Goal: Task Accomplishment & Management: Manage account settings

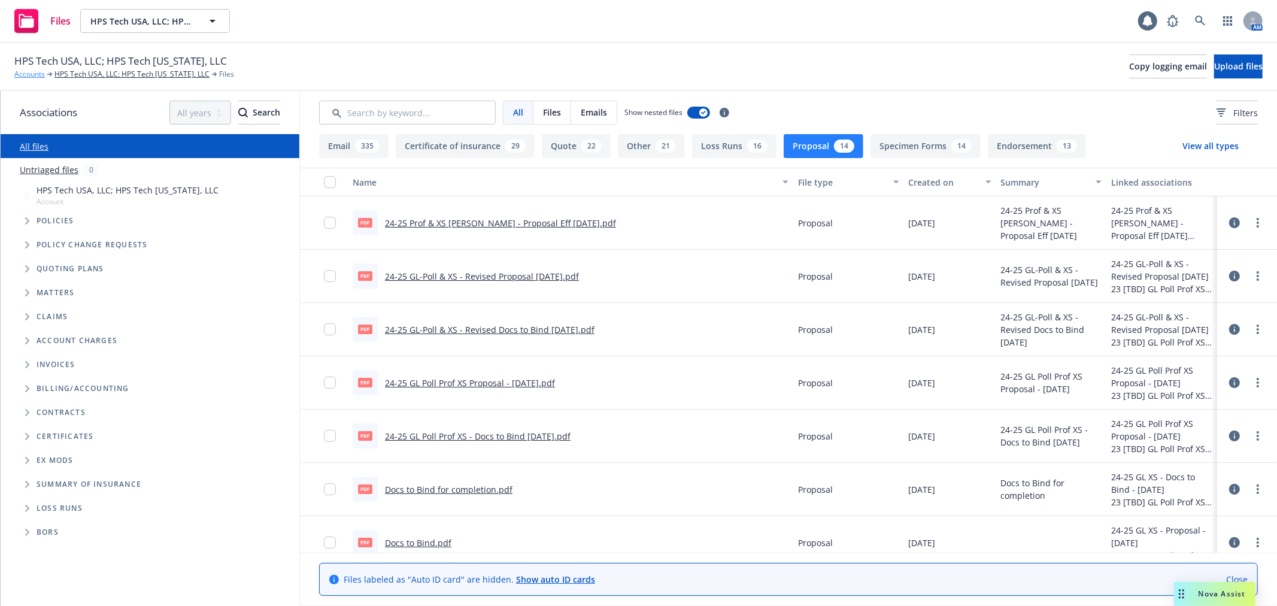
click at [32, 70] on link "Accounts" at bounding box center [29, 74] width 31 height 11
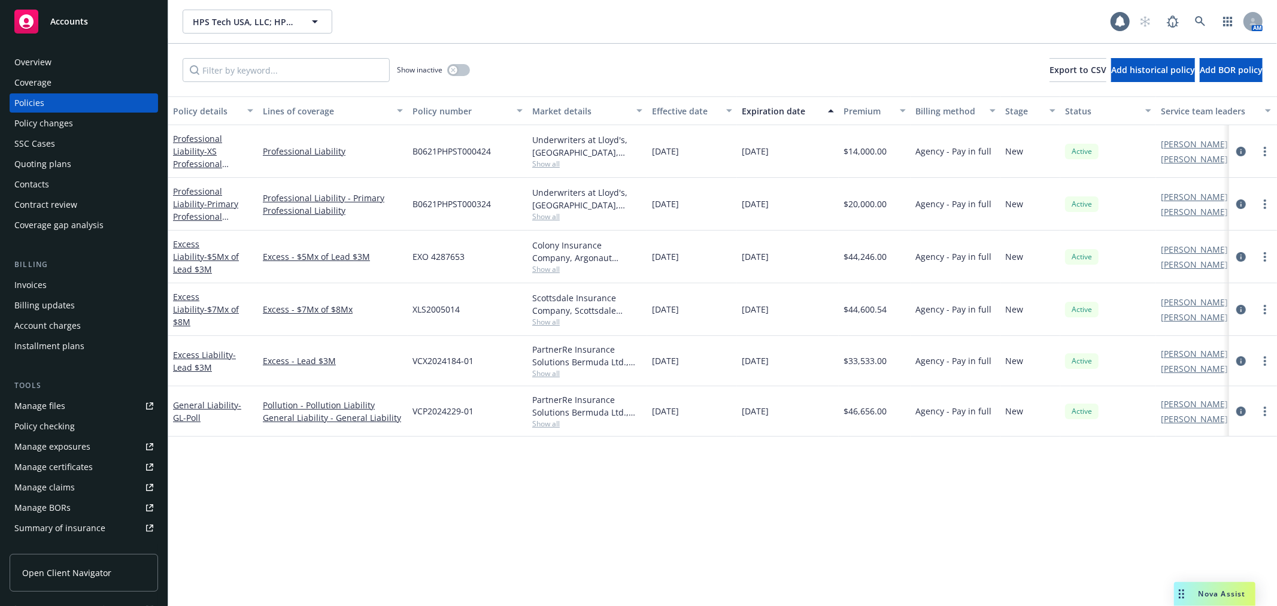
click at [61, 165] on div "Quoting plans" at bounding box center [42, 163] width 57 height 19
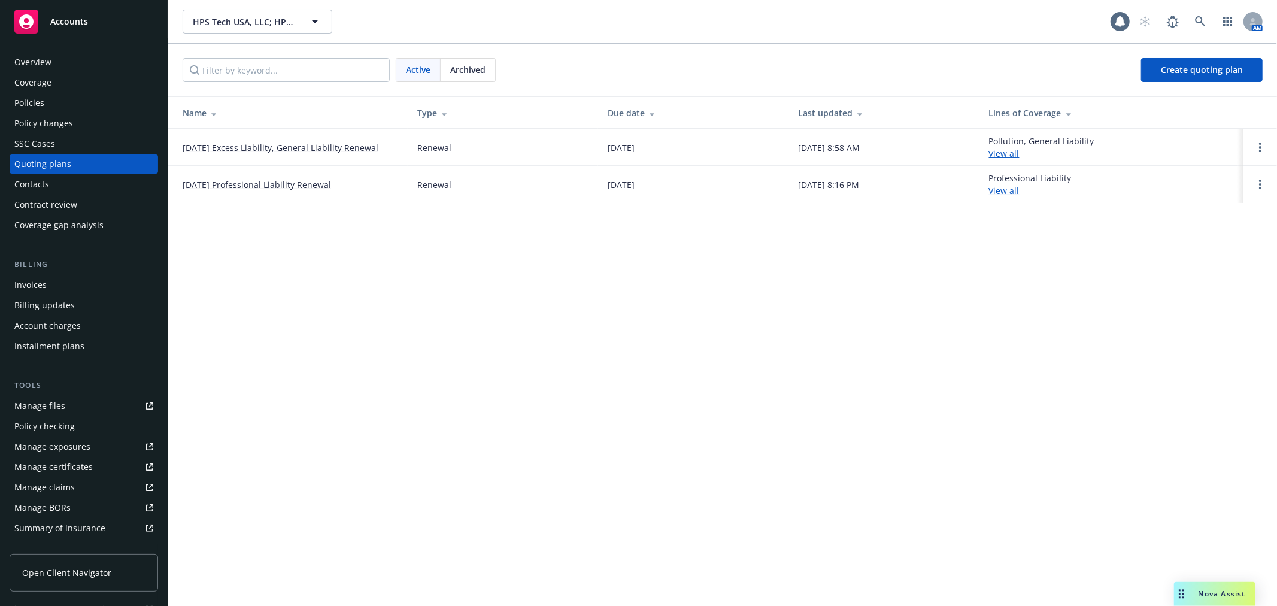
click at [256, 142] on link "10/15/25 Excess Liability, General Liability Renewal" at bounding box center [281, 147] width 196 height 13
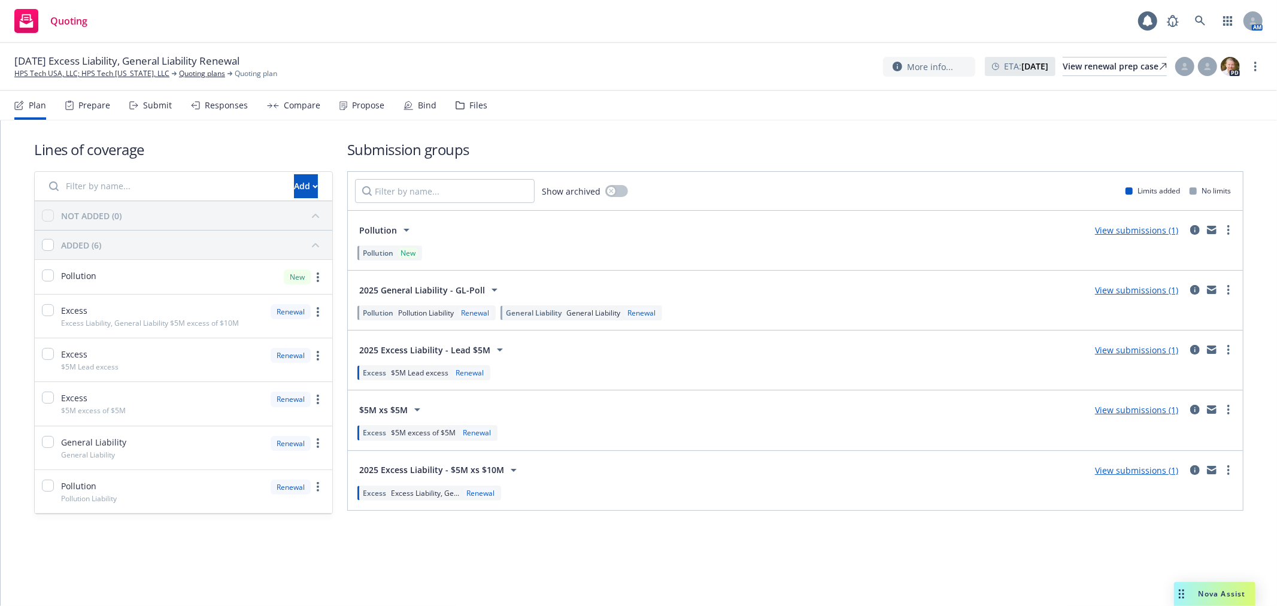
click at [306, 109] on div "Compare" at bounding box center [302, 106] width 37 height 10
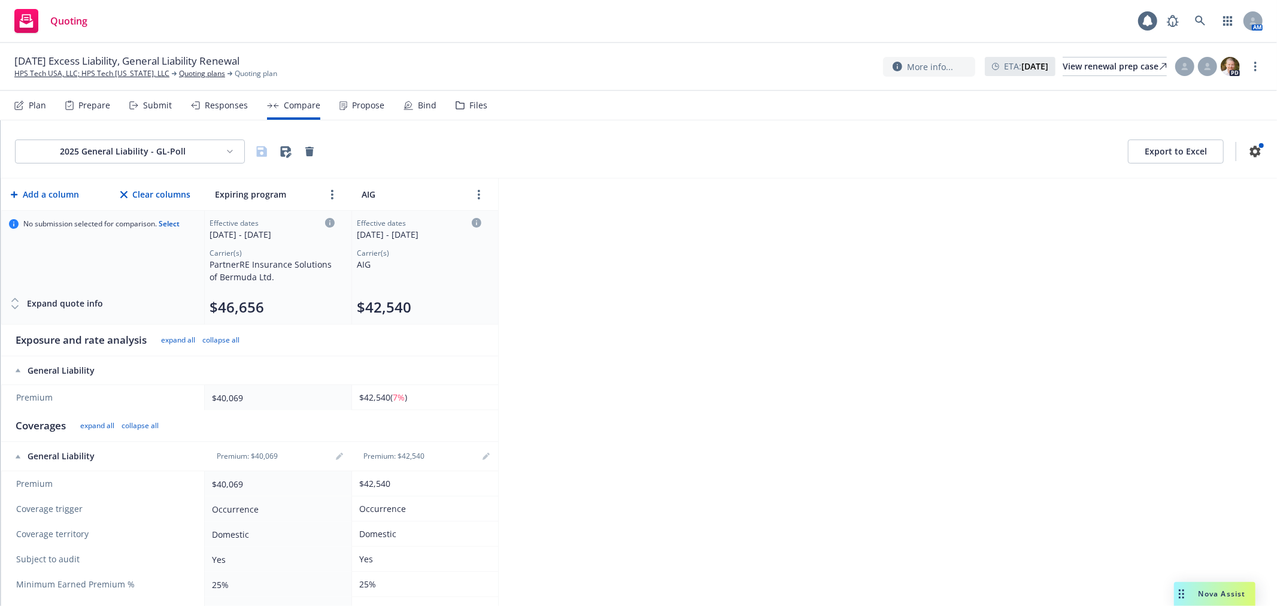
click at [398, 110] on div "Plan Prepare Submit Responses Compare Propose Bind Files" at bounding box center [250, 105] width 473 height 29
click at [418, 104] on div "Bind" at bounding box center [427, 106] width 19 height 10
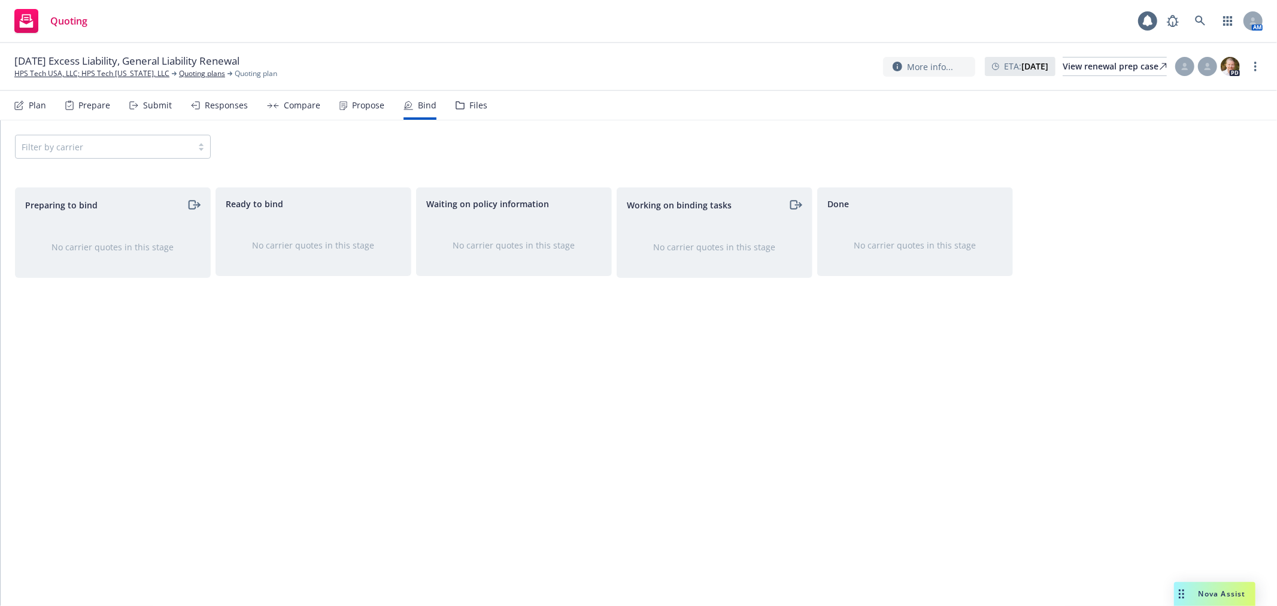
click at [363, 108] on div "Propose" at bounding box center [368, 106] width 32 height 10
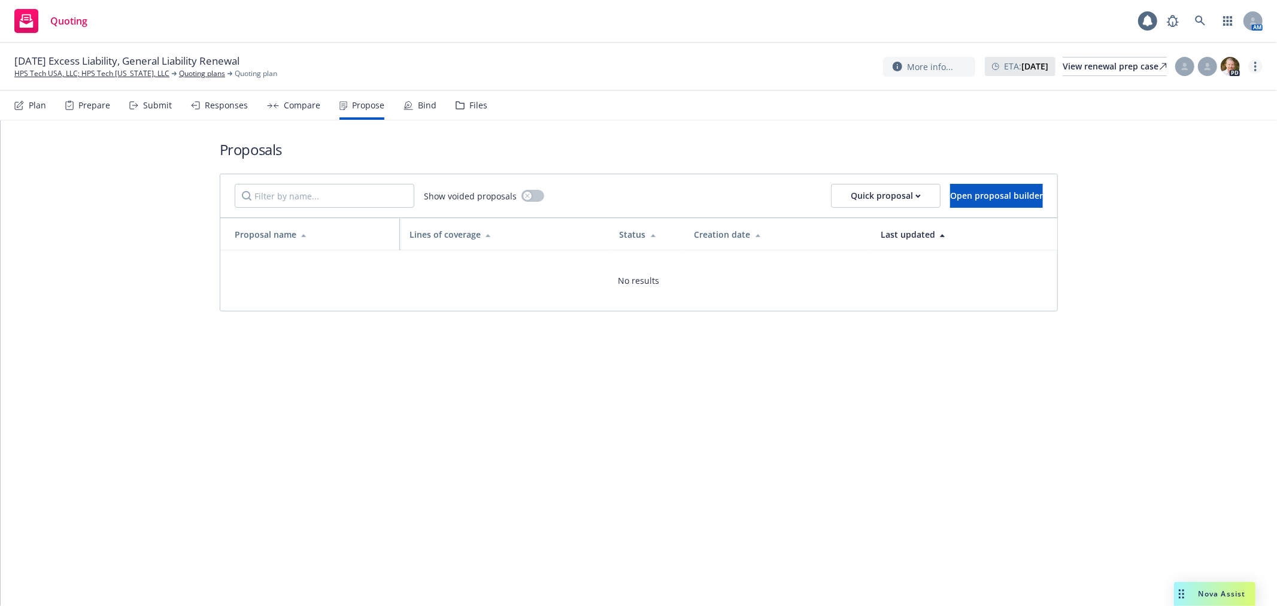
click at [1254, 67] on icon "more" at bounding box center [1255, 67] width 2 height 10
click at [1210, 92] on link "Copy logging email" at bounding box center [1196, 91] width 134 height 24
click at [207, 76] on link "Quoting plans" at bounding box center [202, 73] width 46 height 11
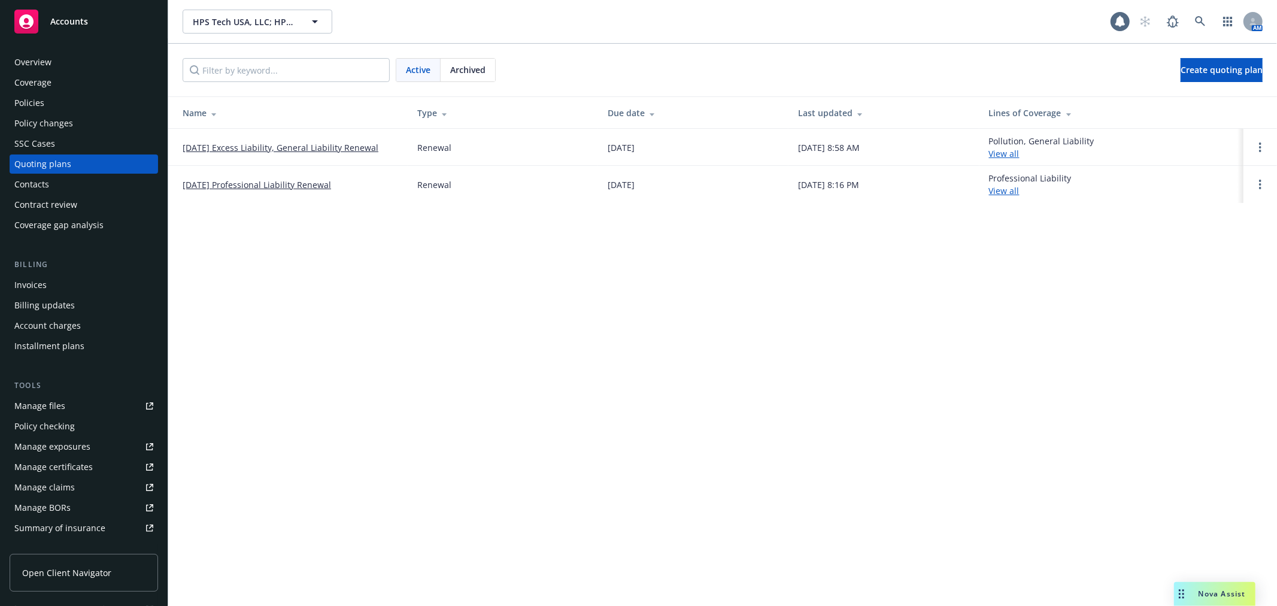
click at [93, 28] on div "Accounts" at bounding box center [83, 22] width 139 height 24
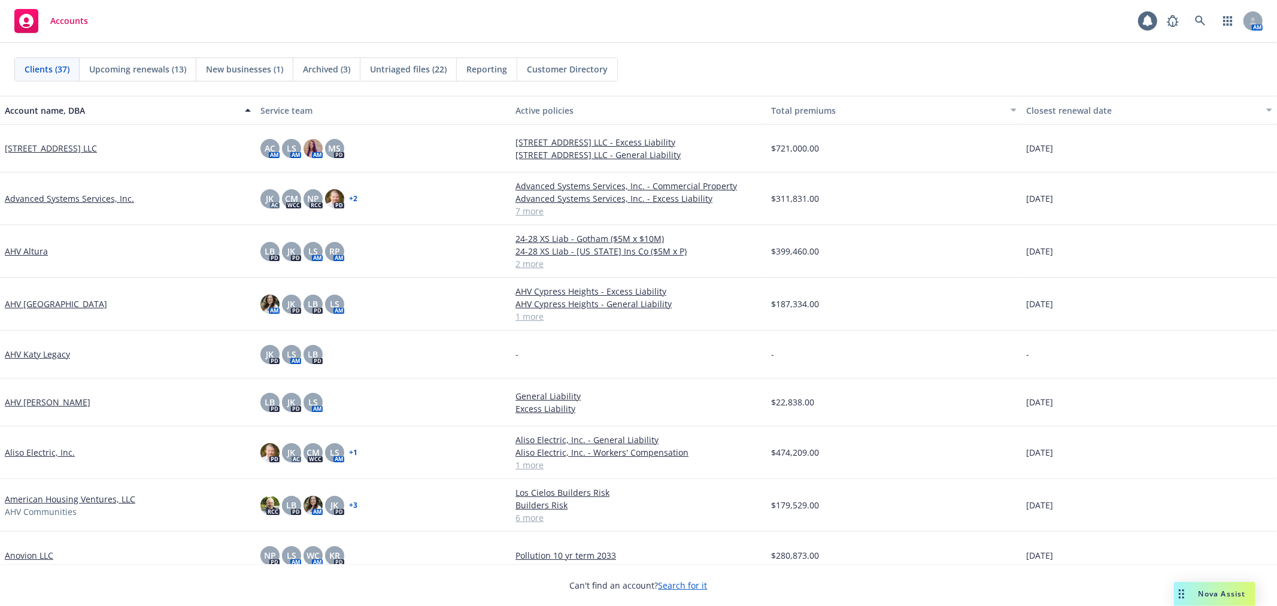
click at [168, 72] on span "Upcoming renewals (13)" at bounding box center [137, 69] width 97 height 13
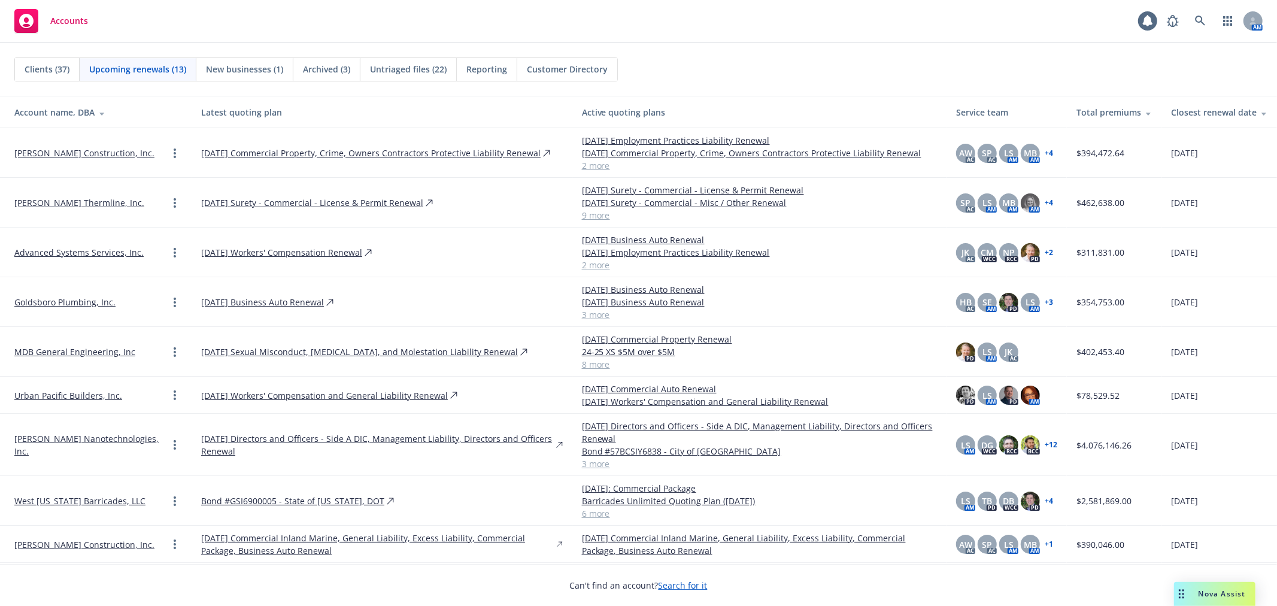
click at [1214, 104] on th "Closest renewal date" at bounding box center [1220, 112] width 116 height 32
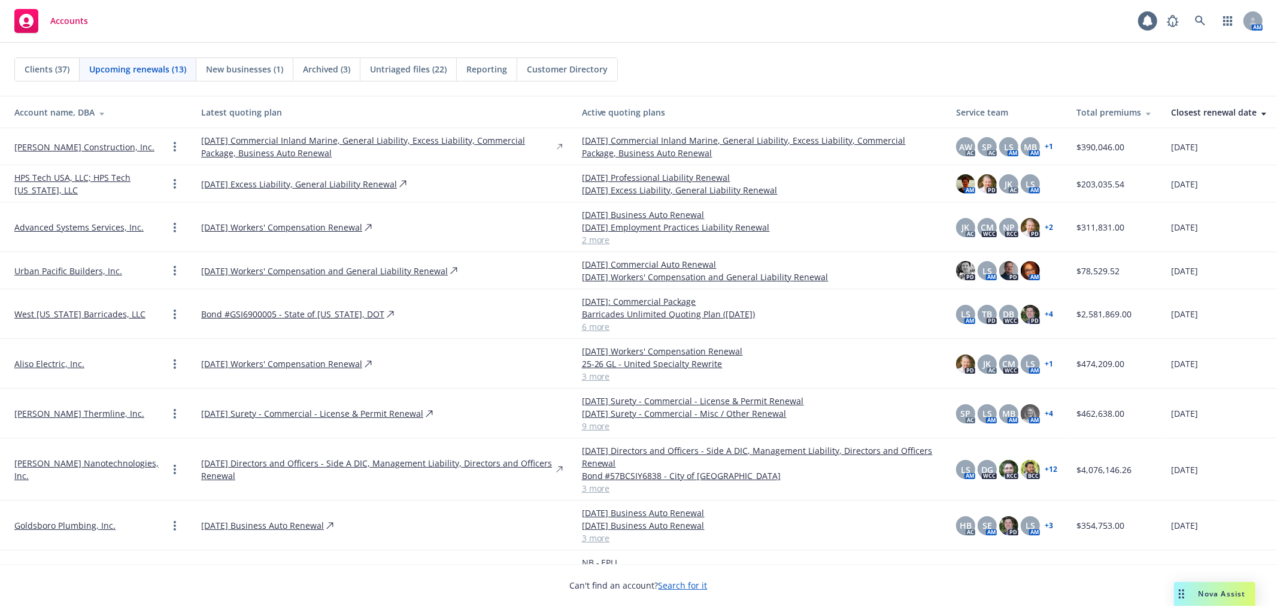
click at [590, 241] on link "2 more" at bounding box center [759, 240] width 355 height 13
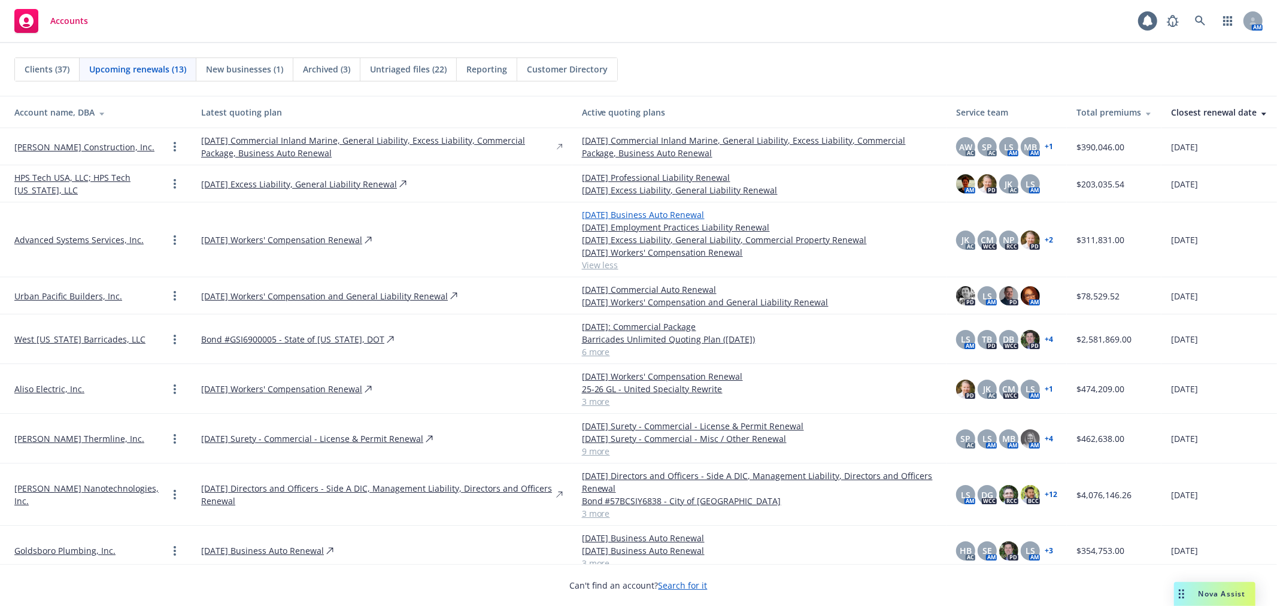
click at [613, 212] on link "10/18/25 Business Auto Renewal" at bounding box center [759, 214] width 355 height 13
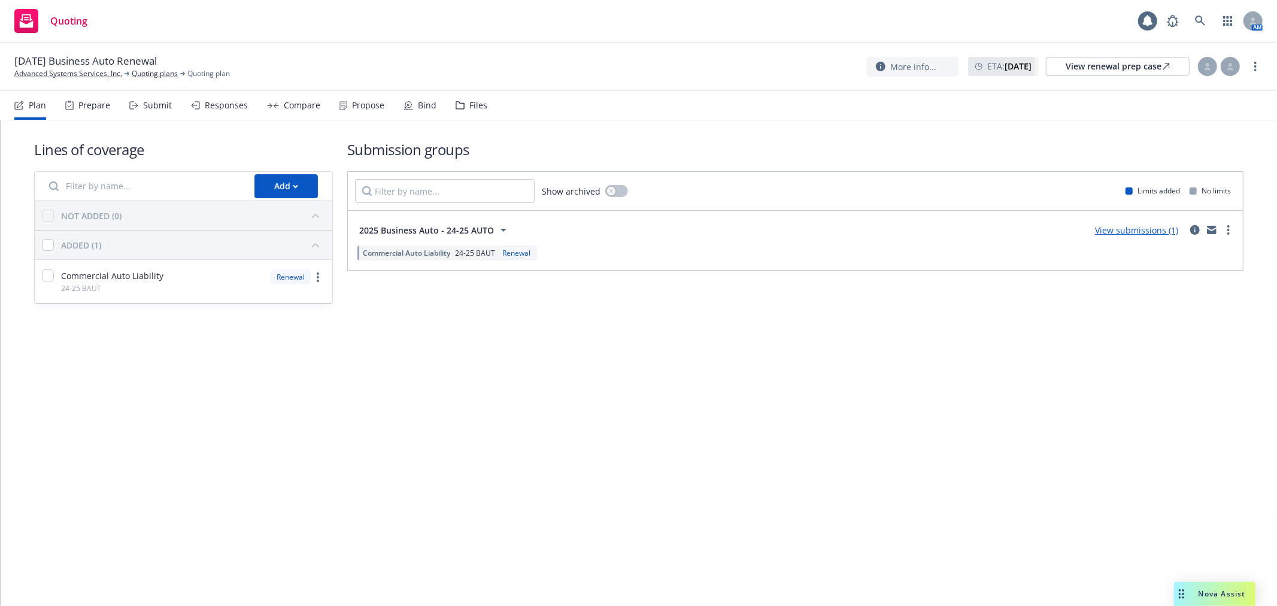
click at [243, 101] on div "Responses" at bounding box center [226, 106] width 43 height 10
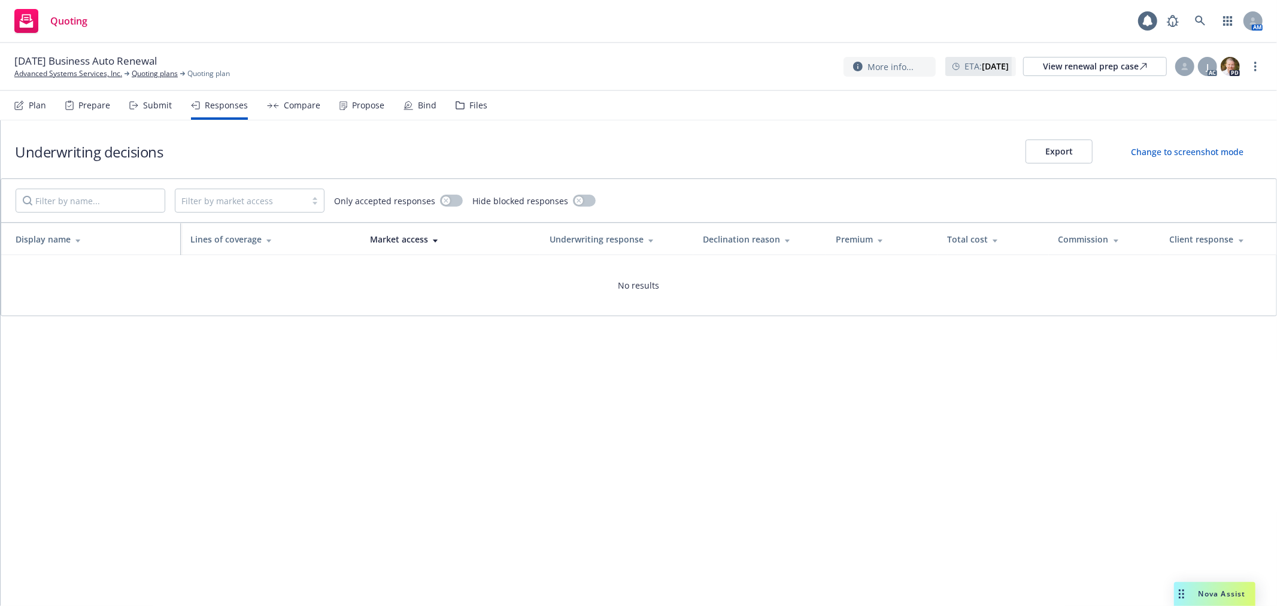
click at [143, 104] on div "Submit" at bounding box center [157, 106] width 29 height 10
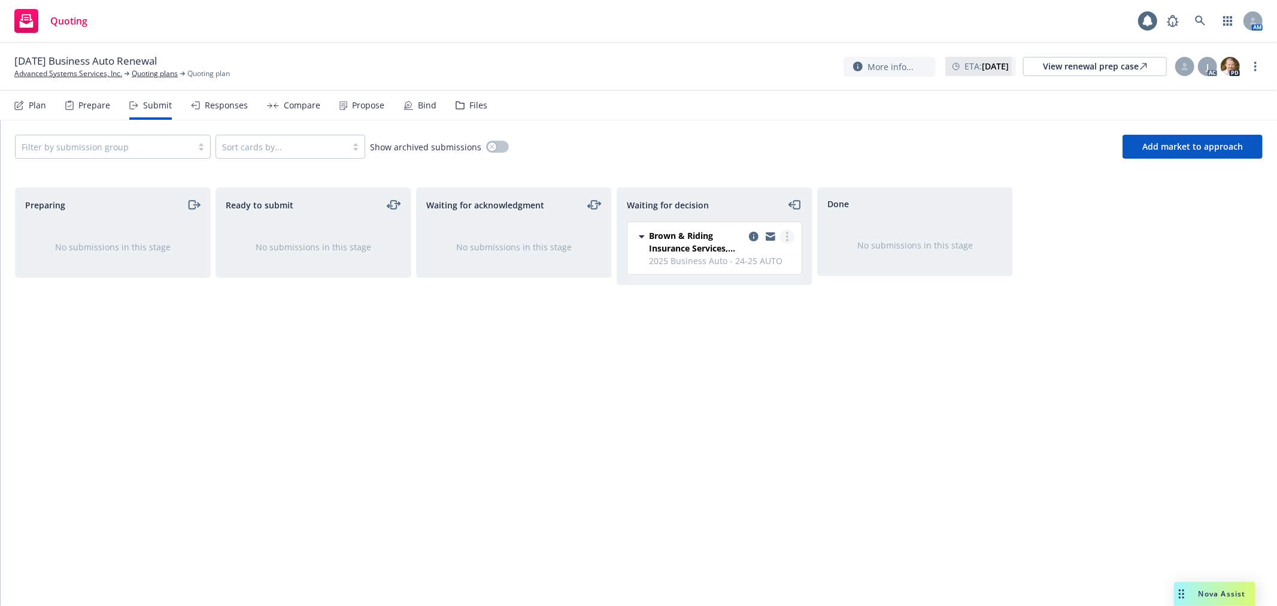
click at [795, 234] on div "Brown & Riding Insurance Services, Inc. 2025 Business Auto - 24-25 AUTO Friday,…" at bounding box center [714, 248] width 174 height 52
click at [790, 235] on link "more" at bounding box center [787, 236] width 14 height 14
click at [765, 313] on span "Add accepted decision" at bounding box center [734, 309] width 120 height 11
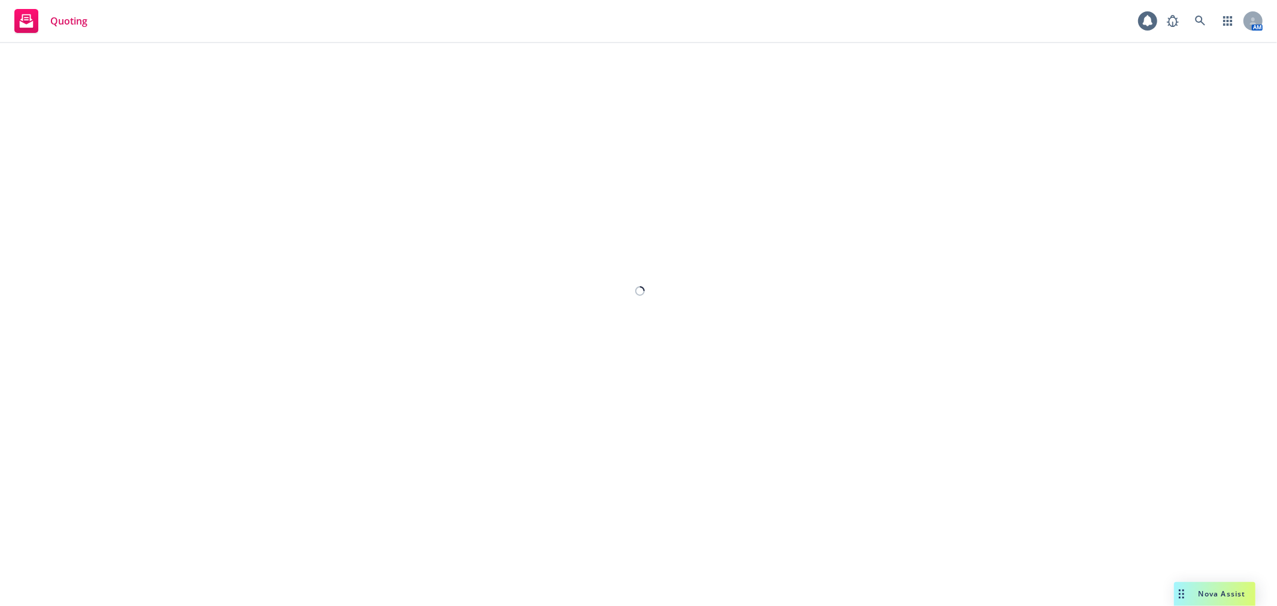
select select "12"
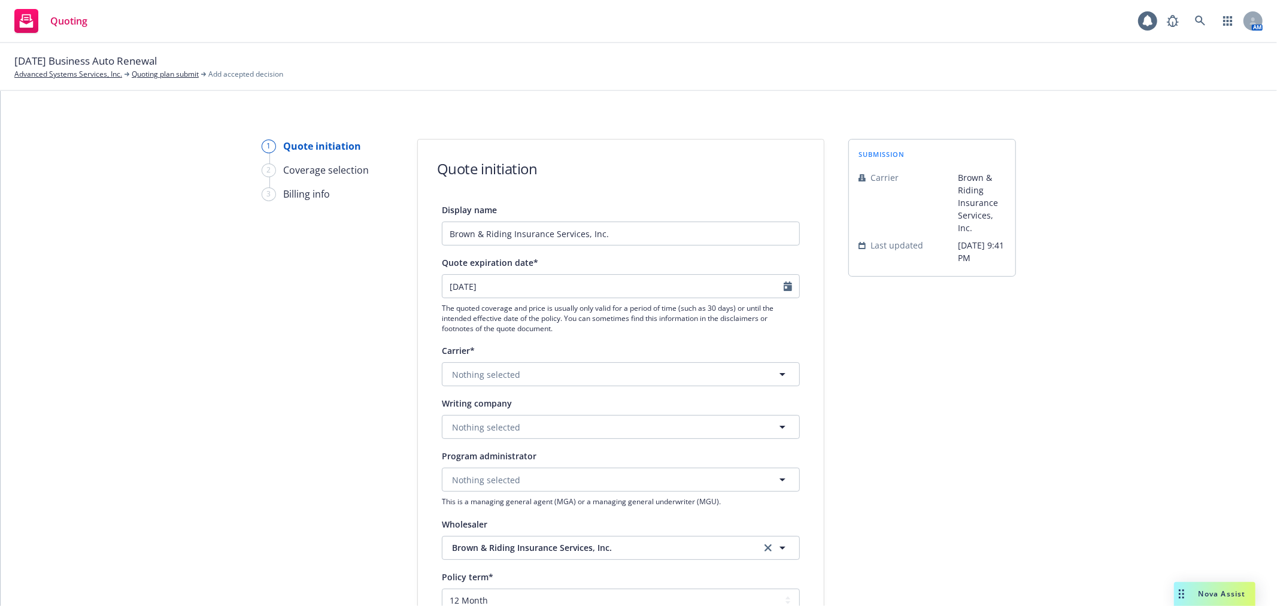
click at [788, 287] on div at bounding box center [792, 286] width 16 height 23
click at [784, 283] on icon "Calendar" at bounding box center [788, 286] width 8 height 10
click at [451, 317] on icon "button" at bounding box center [450, 315] width 7 height 7
select select "10"
click at [566, 390] on span "18" at bounding box center [568, 393] width 16 height 15
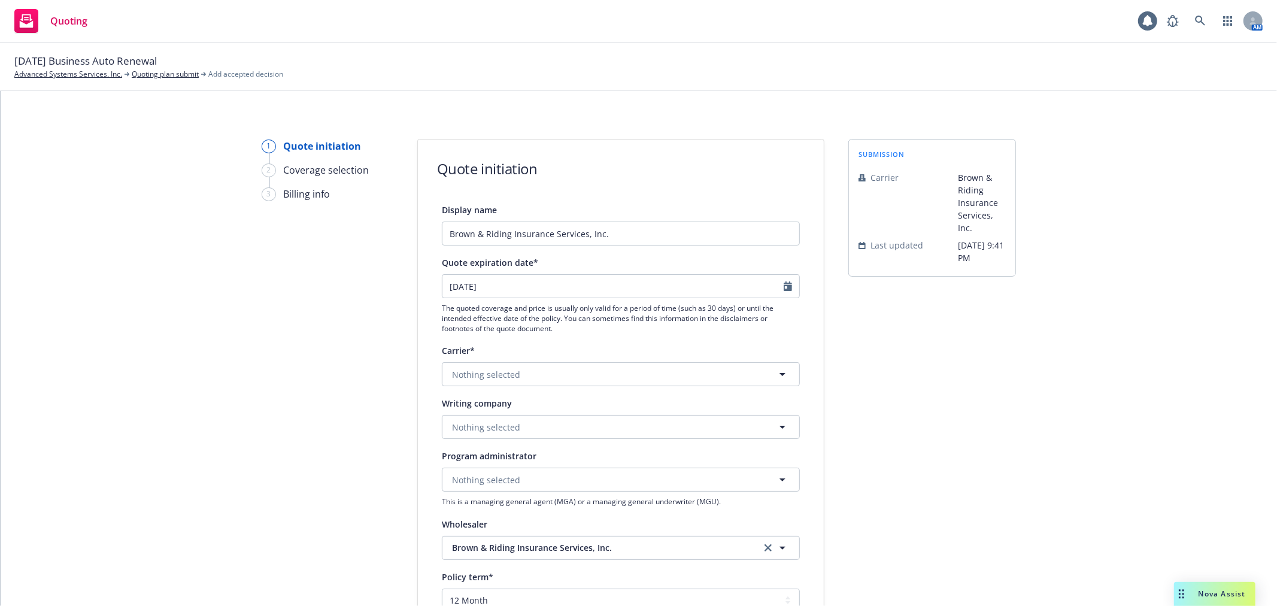
type input "[DATE]"
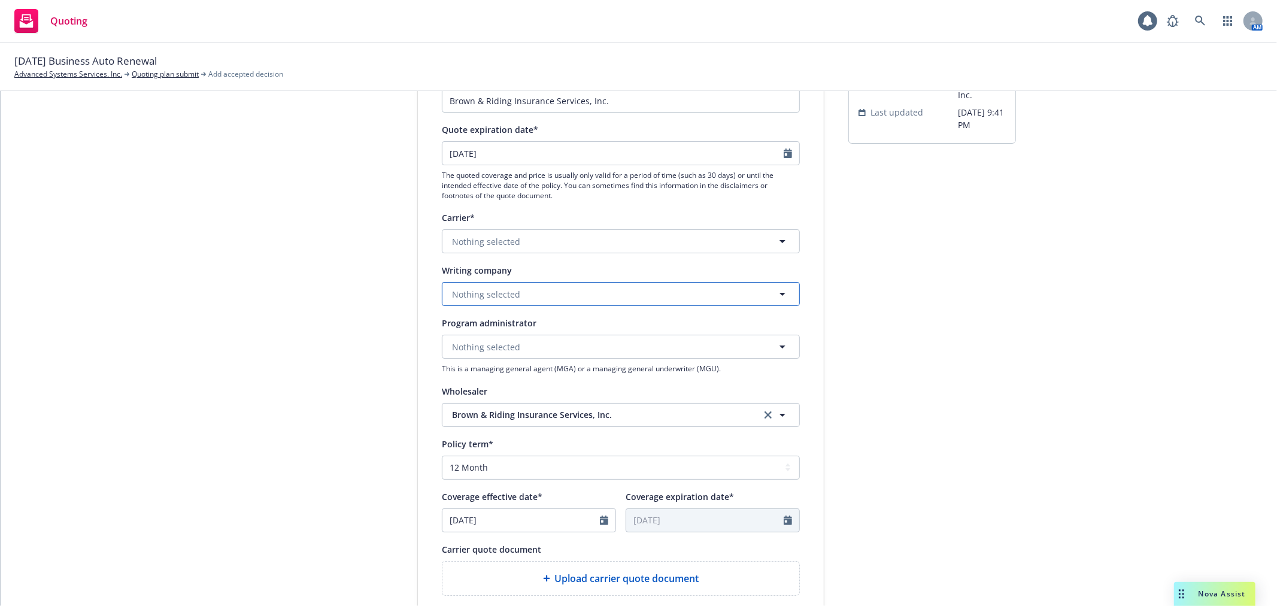
click at [498, 286] on button "Nothing selected" at bounding box center [621, 294] width 358 height 24
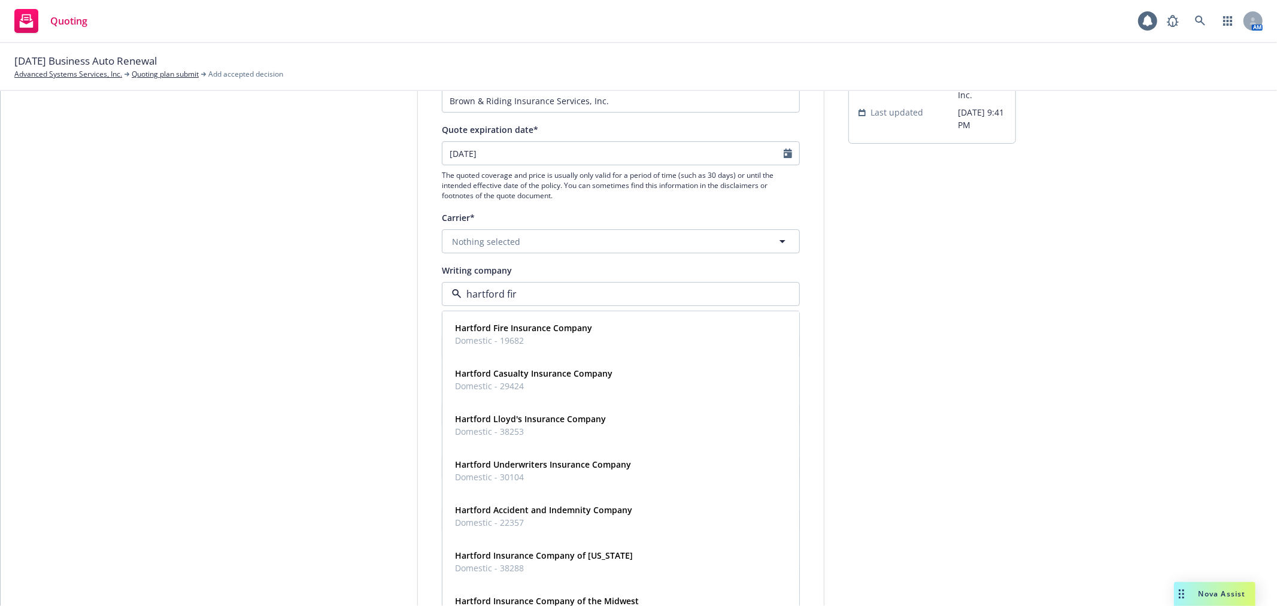
type input "hartford fire"
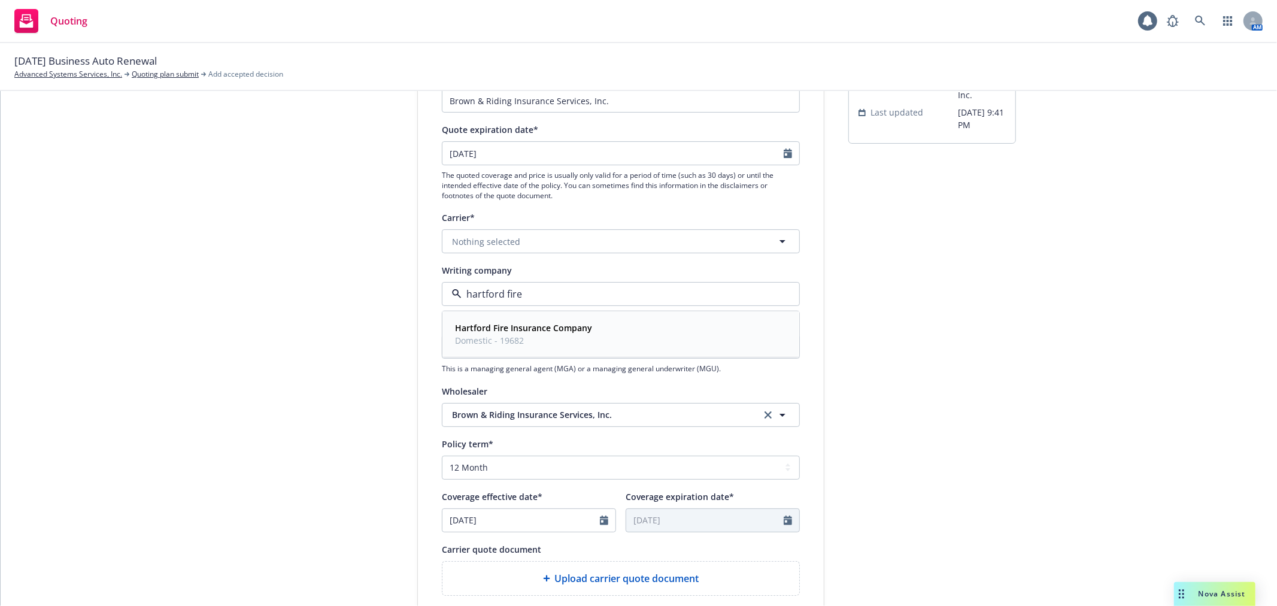
click at [501, 336] on span "Domestic - 19682" at bounding box center [523, 340] width 137 height 13
click at [977, 356] on div "submission Carrier Brown & Riding Insurance Services, Inc. Last updated 8/15, 9…" at bounding box center [932, 407] width 168 height 803
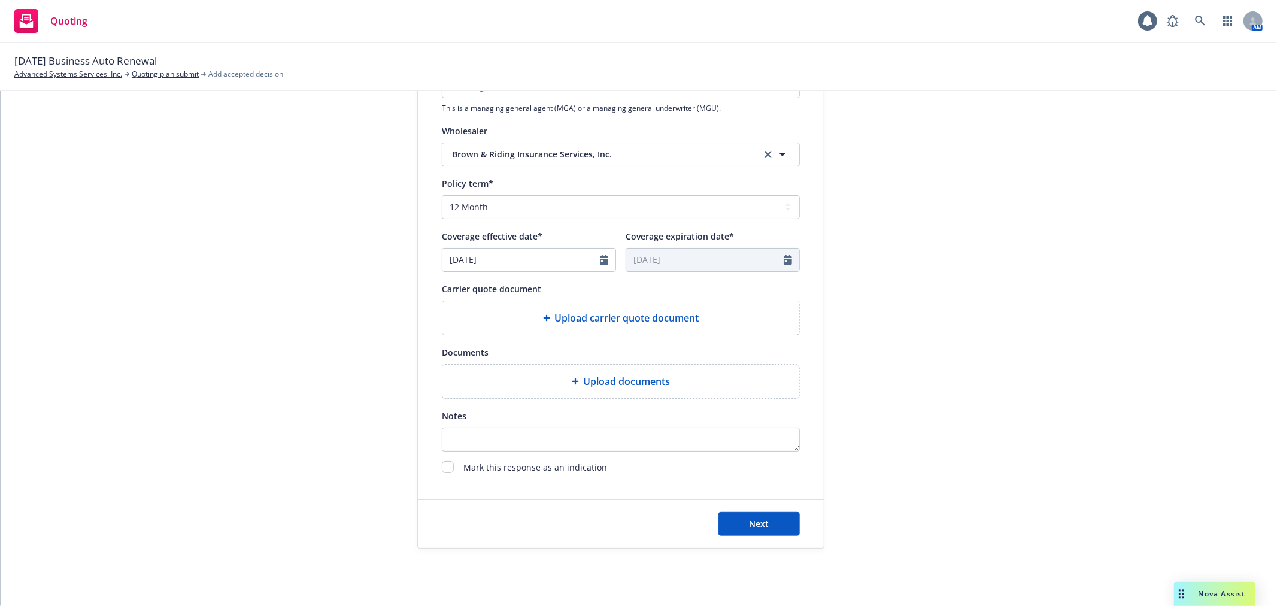
scroll to position [399, 0]
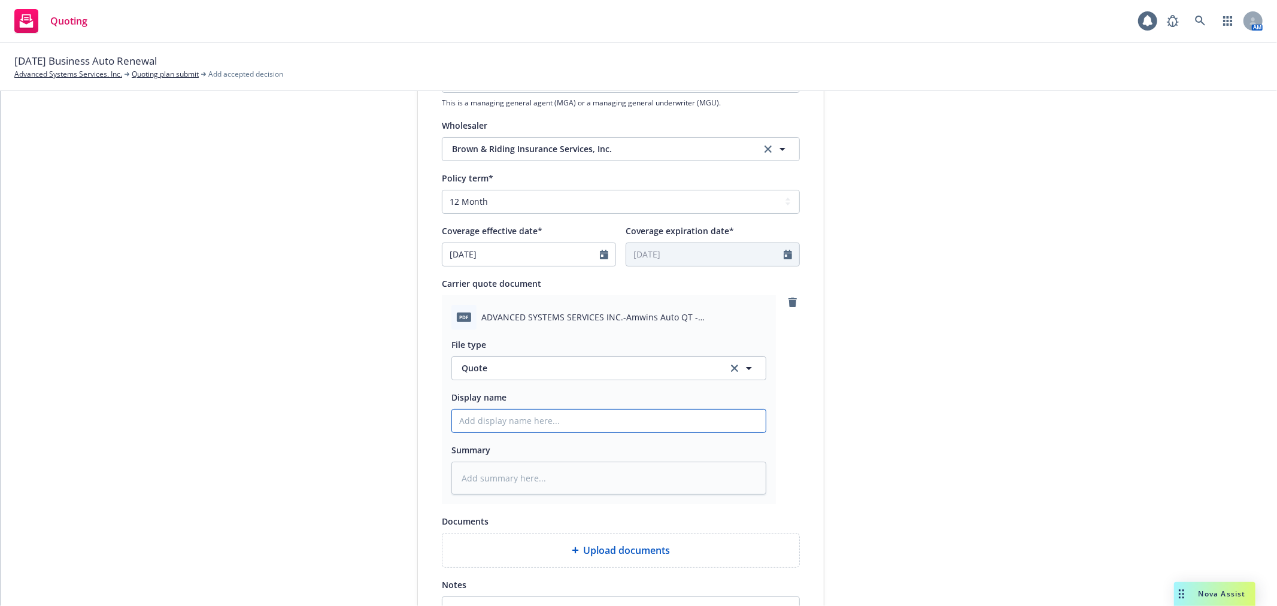
click at [486, 413] on input "Display name" at bounding box center [609, 421] width 314 height 23
type textarea "x"
type input "2"
type textarea "x"
type input "20"
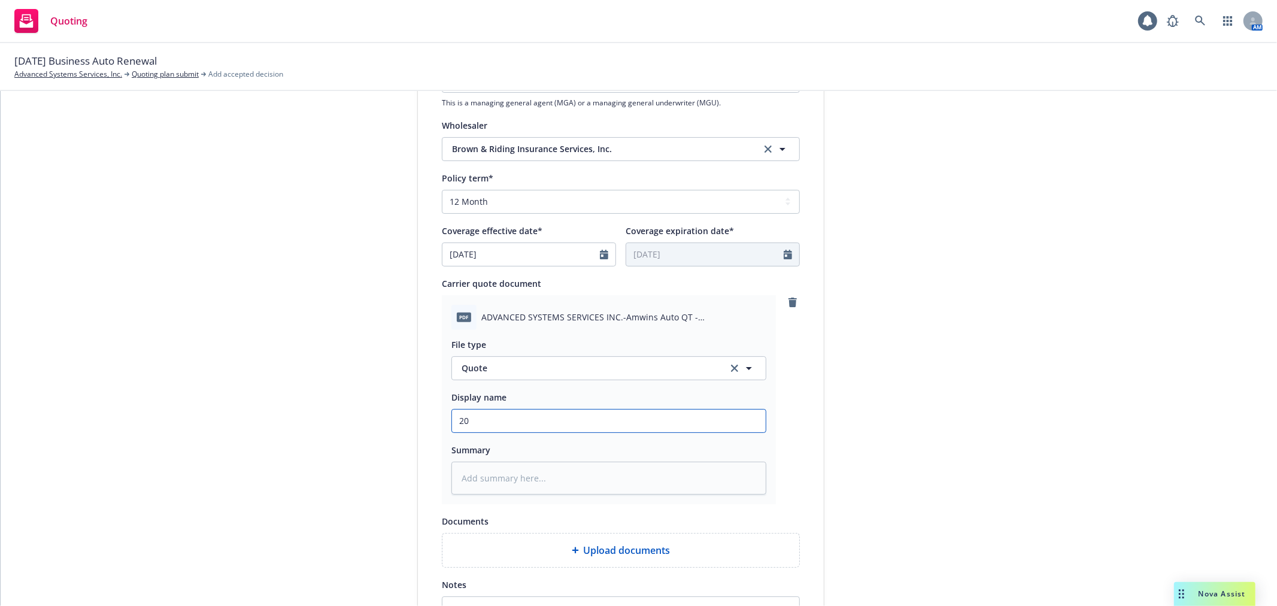
type textarea "x"
type input "202"
type textarea "x"
type input "2025"
type textarea "x"
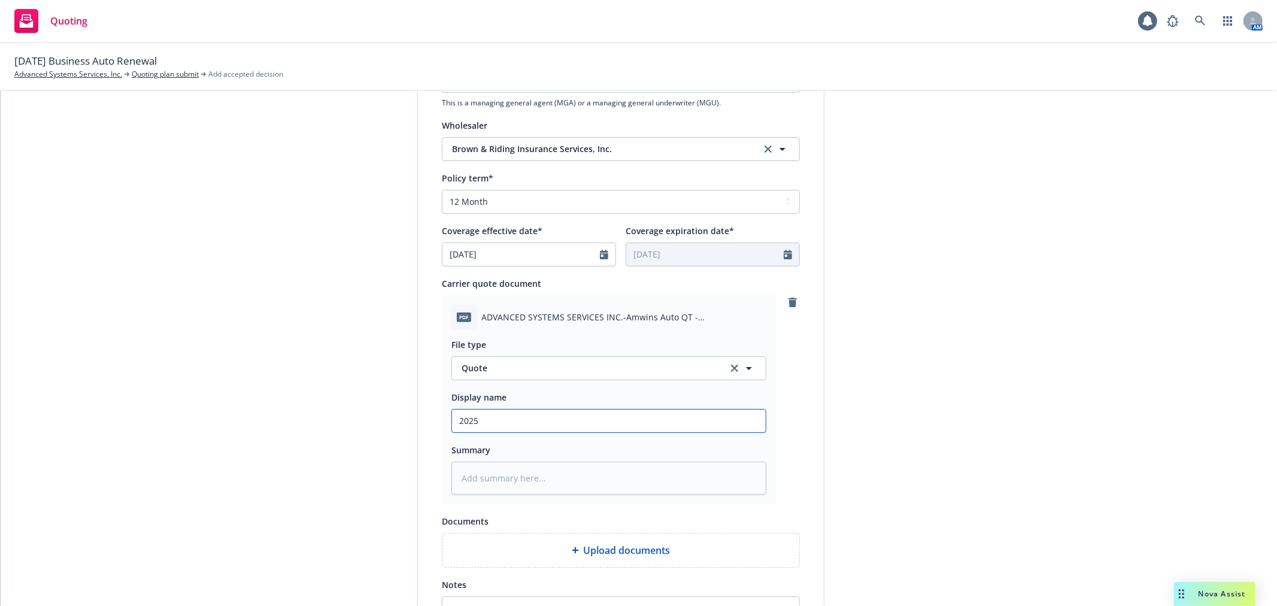
type input "2025"
type textarea "x"
type input "2025 1"
type textarea "x"
type input "2025 10"
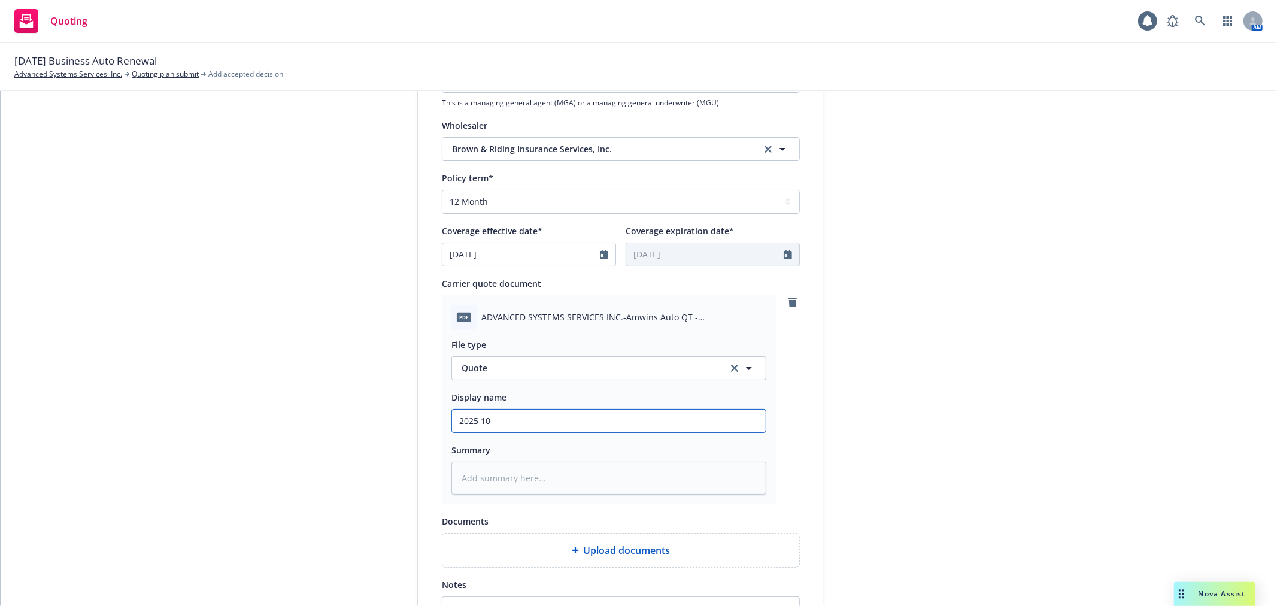
type textarea "x"
type input "2025 10"
type textarea "x"
type input "2025 10 B"
type textarea "x"
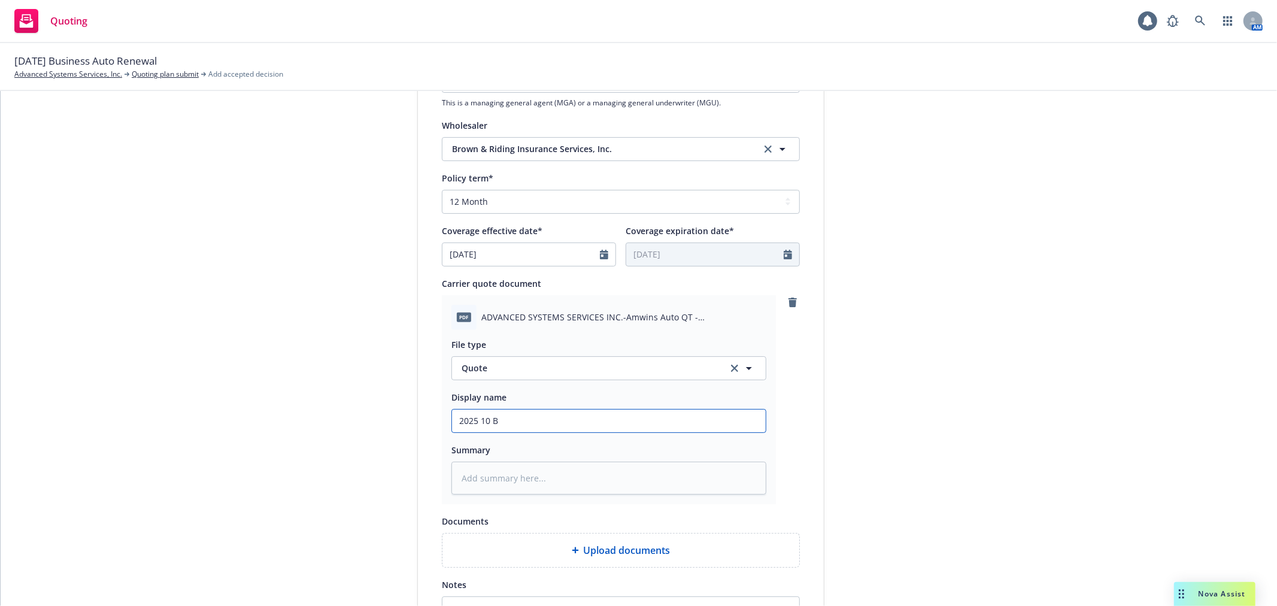
type input "2025 10 BA"
type textarea "x"
type input "2025 10 BAU"
type textarea "x"
type input "2025 10 BAUT"
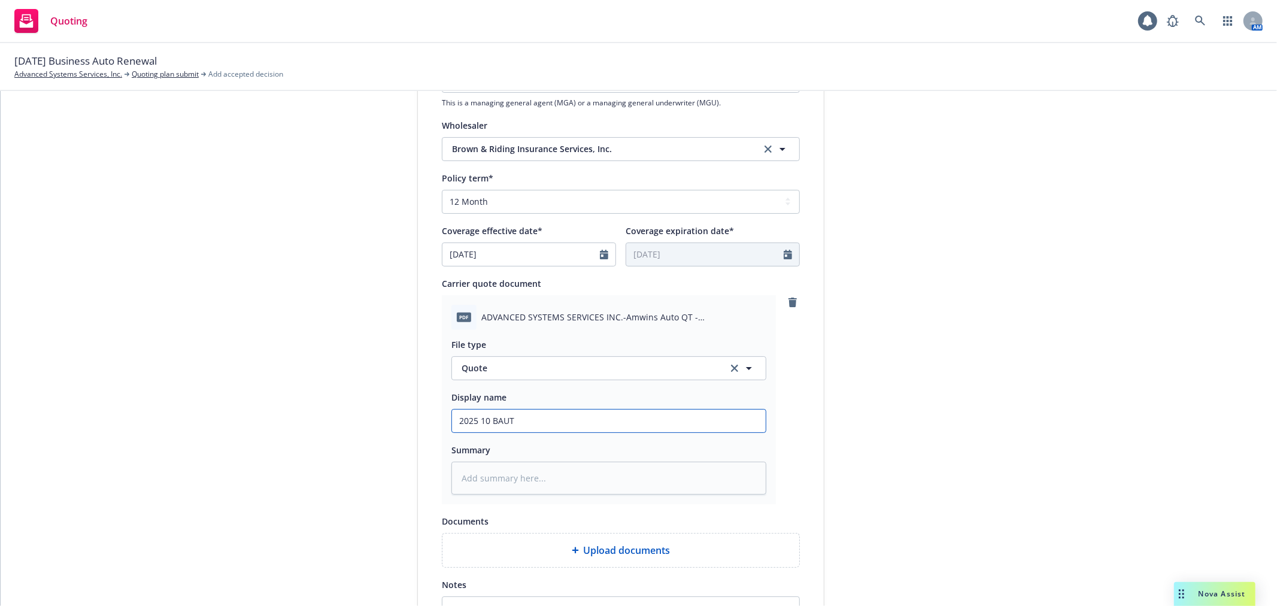
type textarea "x"
type input "2025 10 BAUT"
type textarea "x"
type input "2025 10 BAUT Q"
type textarea "x"
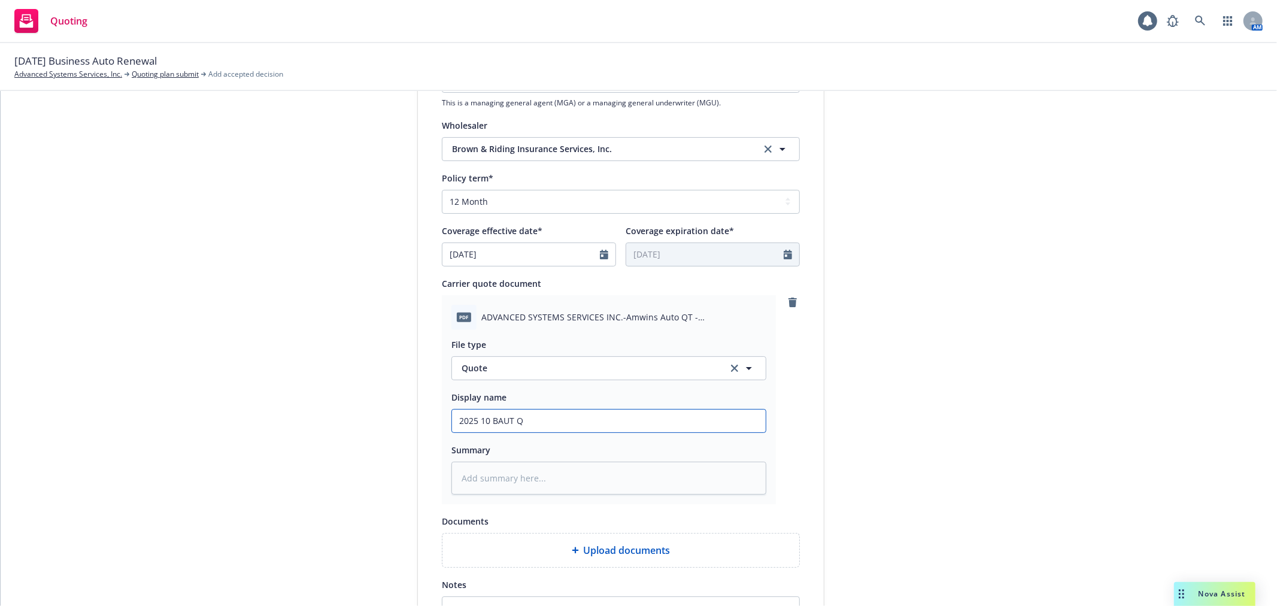
type input "2025 10 BAUT QU"
type textarea "x"
type input "2025 10 BAUT QUO"
type textarea "x"
type input "2025 10 BAUT QUO"
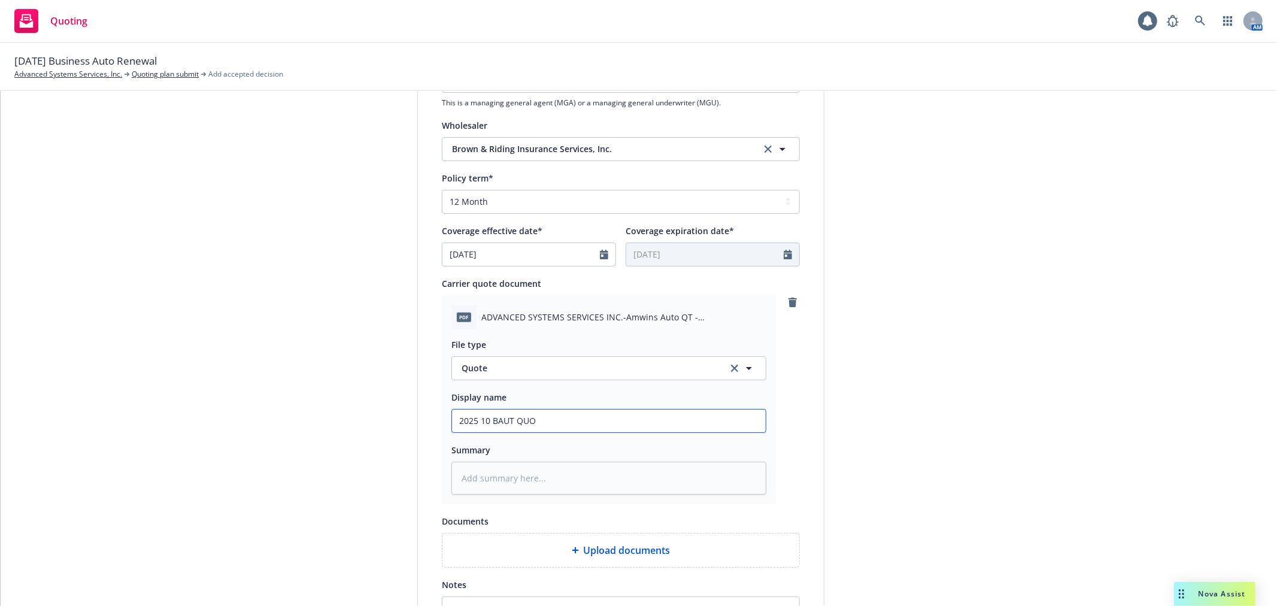
type textarea "x"
type input "2025 10 BAUT QUO H"
type textarea "x"
type input "2025 10 BAUT QUO Hr"
type textarea "x"
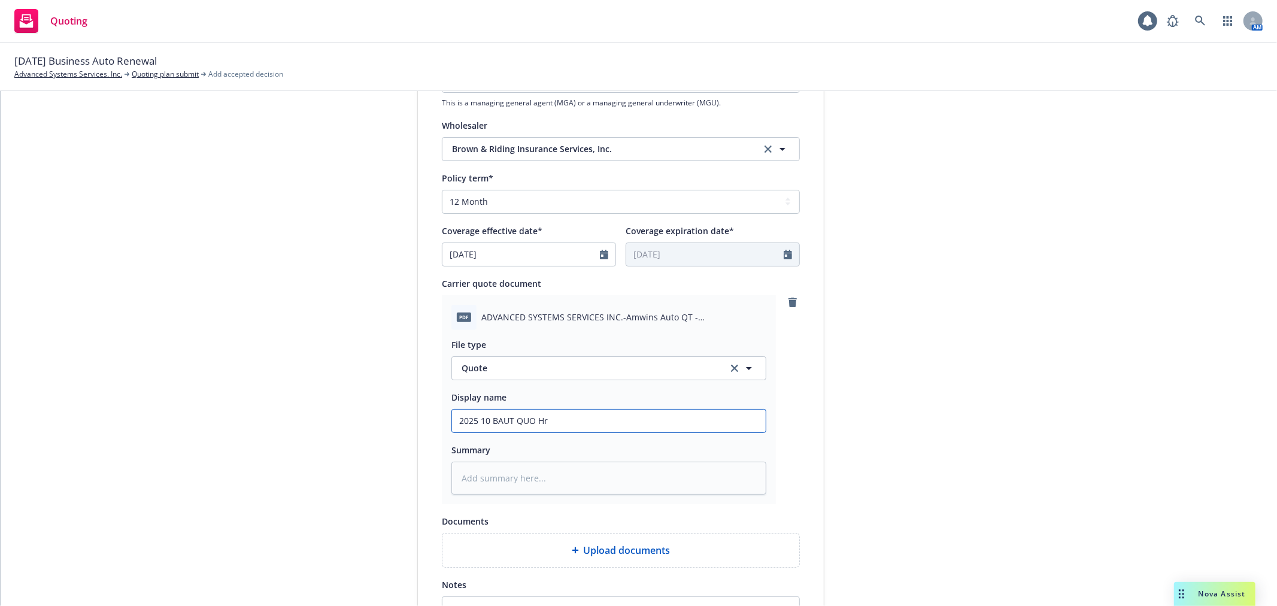
type input "2025 10 BAUT QUO H"
type textarea "x"
type input "2025 10 BAUT QUO Ha"
type textarea "x"
type input "2025 10 BAUT QUO Har"
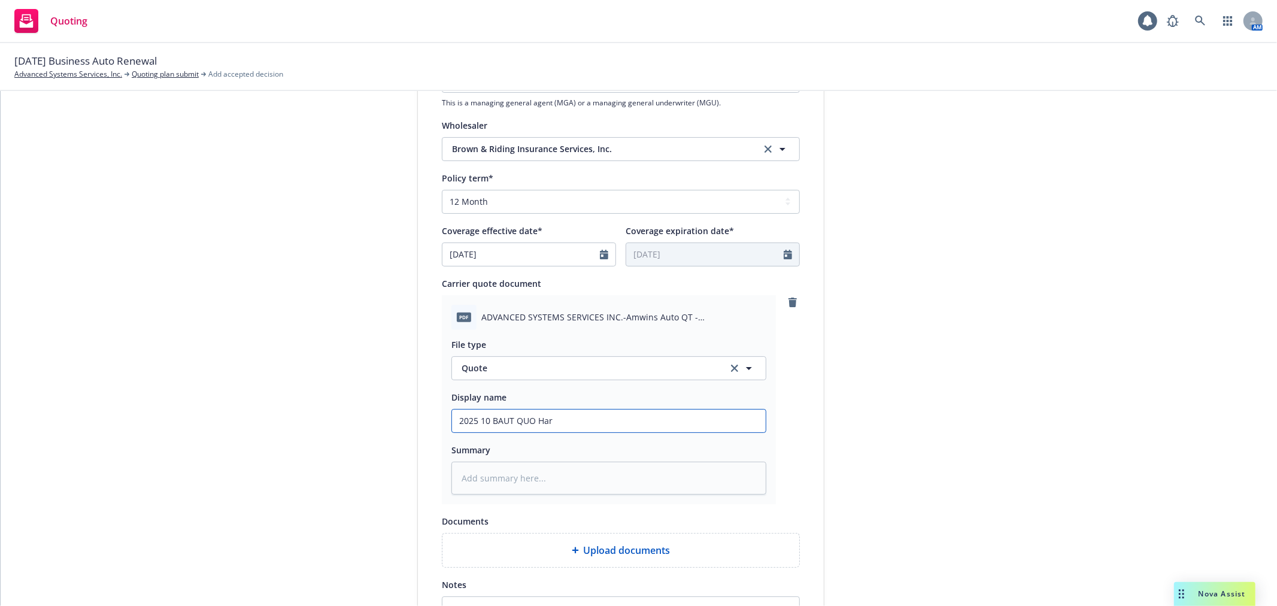
type textarea "x"
type input "2025 10 BAUT QUO Hart"
type textarea "x"
type input "2025 10 BAUT QUO Hartf"
type textarea "x"
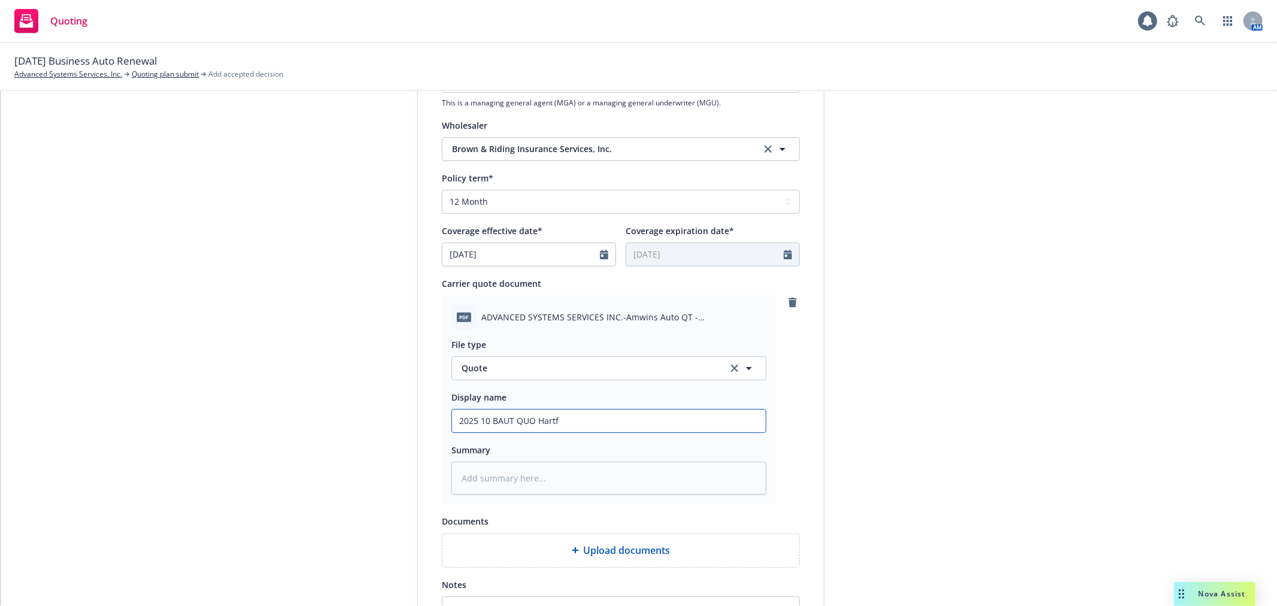
type input "2025 10 BAUT QUO Hartfo"
type textarea "x"
type input "2025 10 BAUT QUO Hartfor"
type textarea "x"
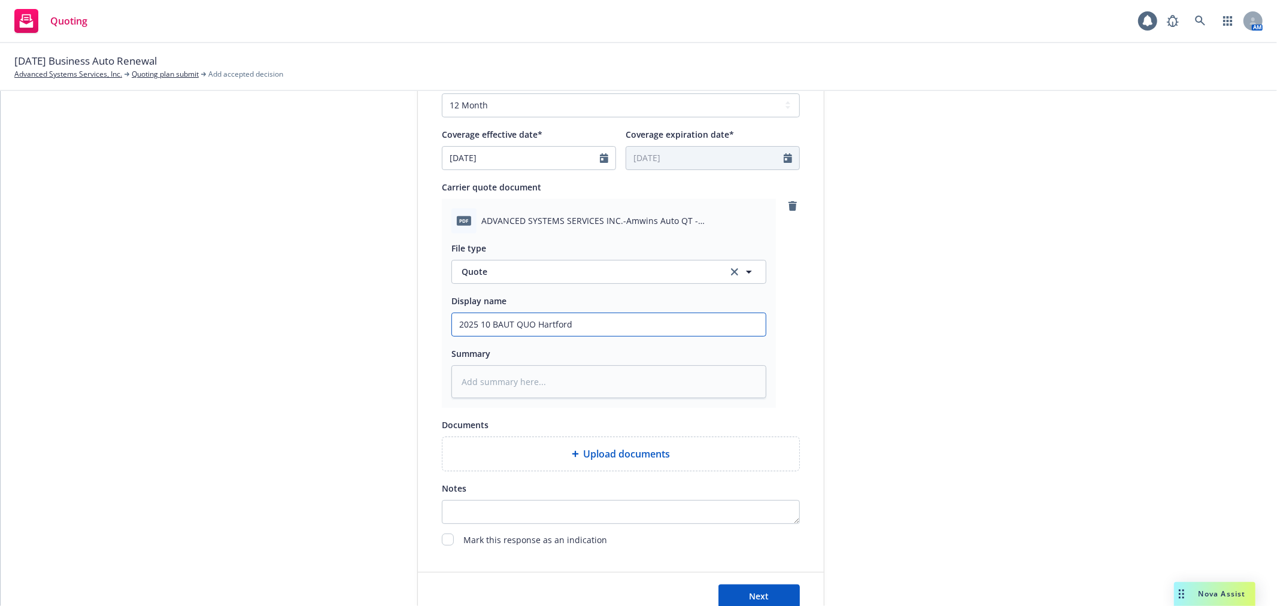
scroll to position [589, 0]
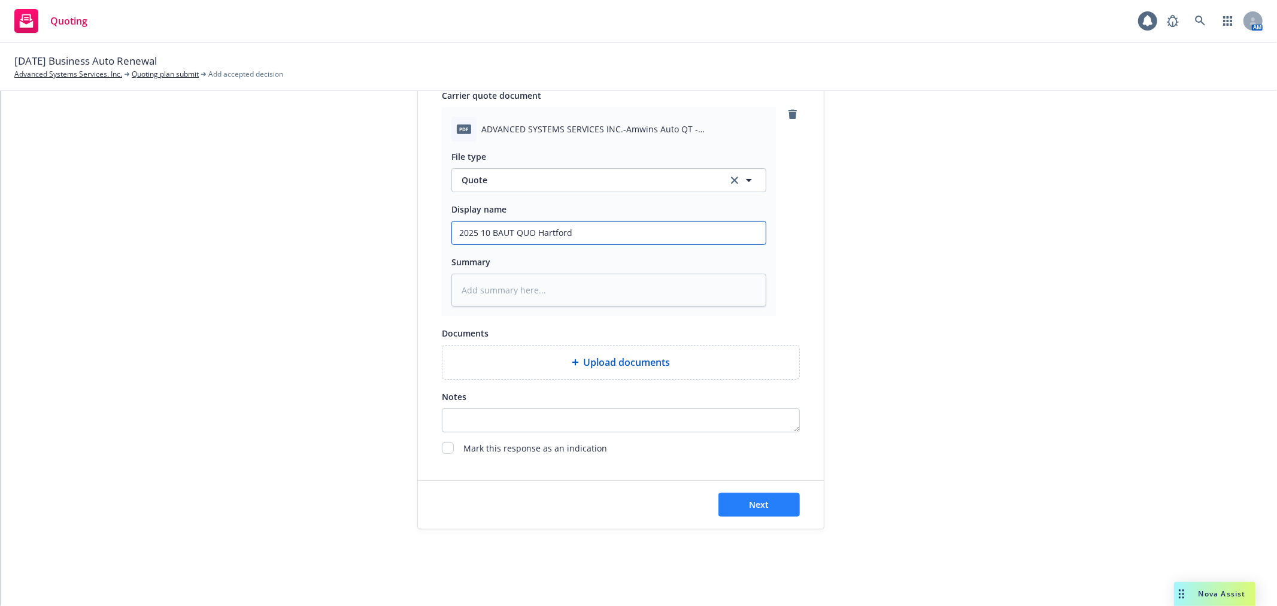
type input "2025 10 BAUT QUO Hartford"
click at [753, 504] on span "Next" at bounding box center [760, 504] width 20 height 11
type textarea "x"
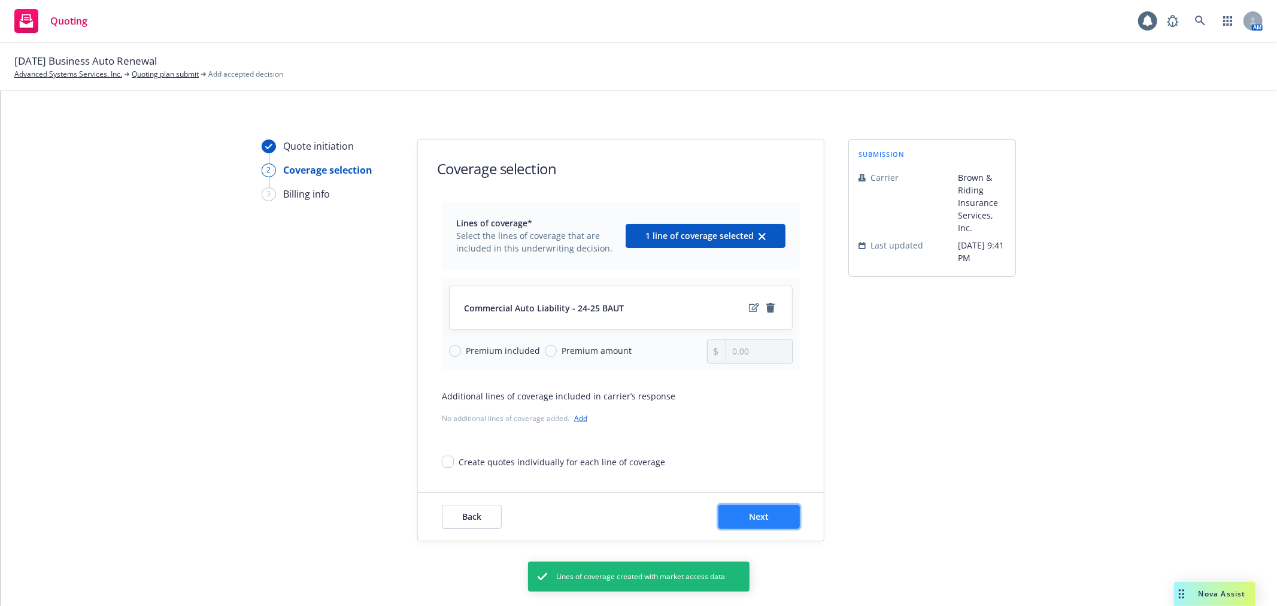
click at [764, 512] on button "Next" at bounding box center [758, 517] width 81 height 24
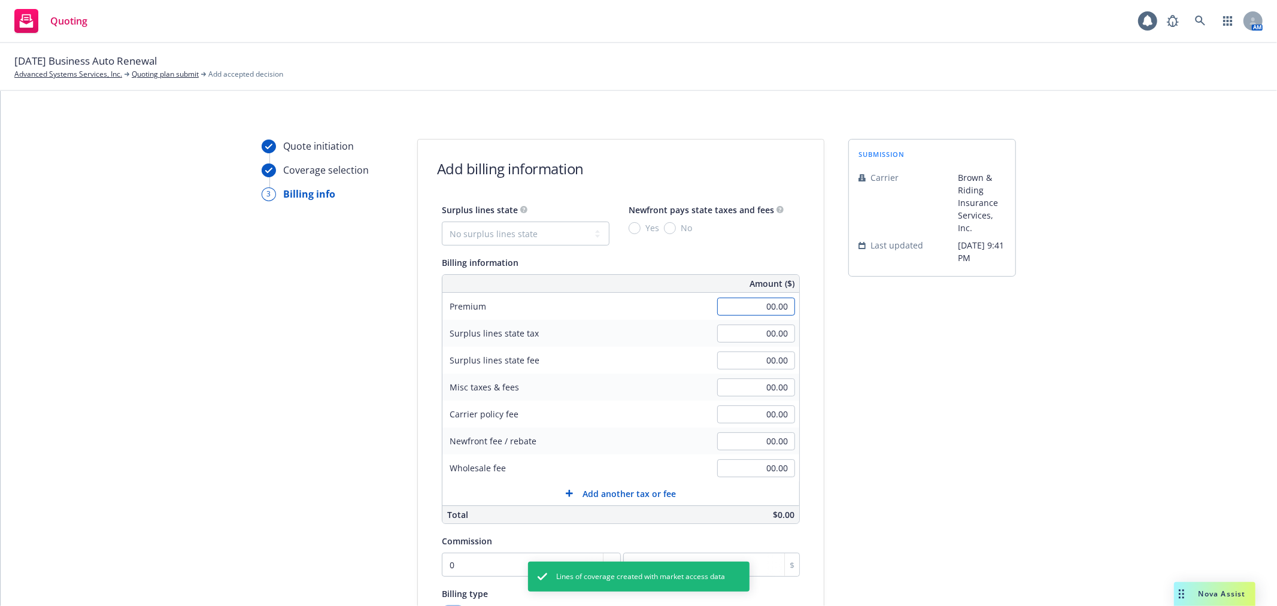
click at [765, 314] on input "00.00" at bounding box center [756, 307] width 78 height 18
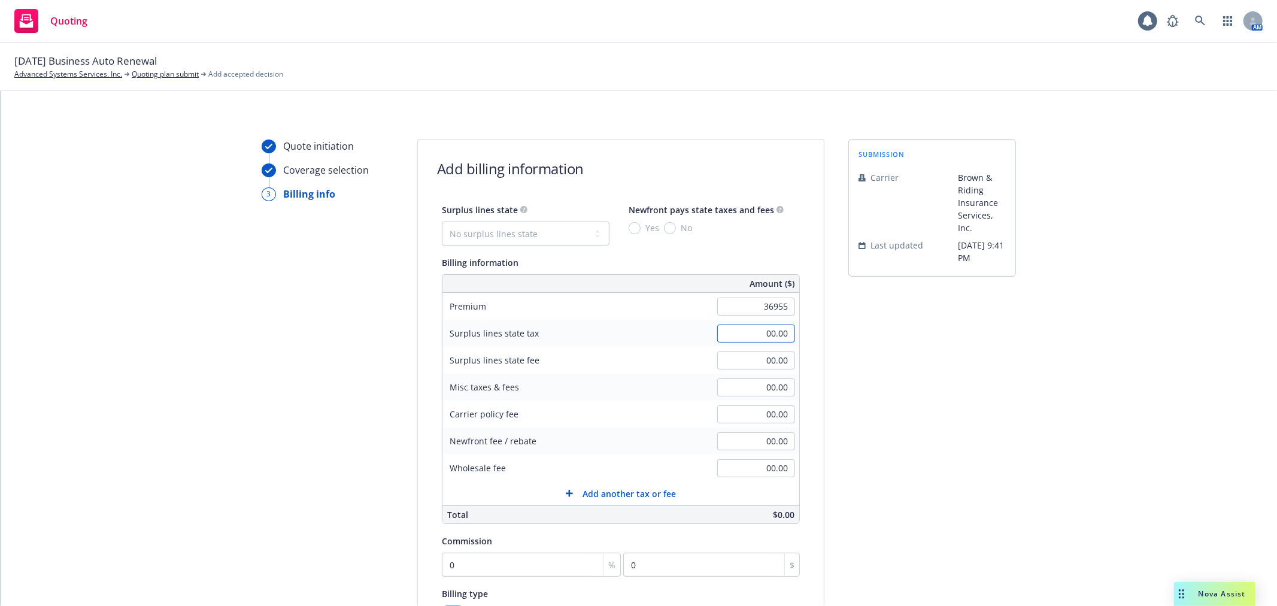
type input "36,955.00"
drag, startPoint x: 755, startPoint y: 480, endPoint x: 766, endPoint y: 469, distance: 15.3
click at [756, 480] on div "00.00" at bounding box center [756, 468] width 86 height 26
click at [766, 469] on input "00.00" at bounding box center [756, 468] width 78 height 18
type input "3,136.00"
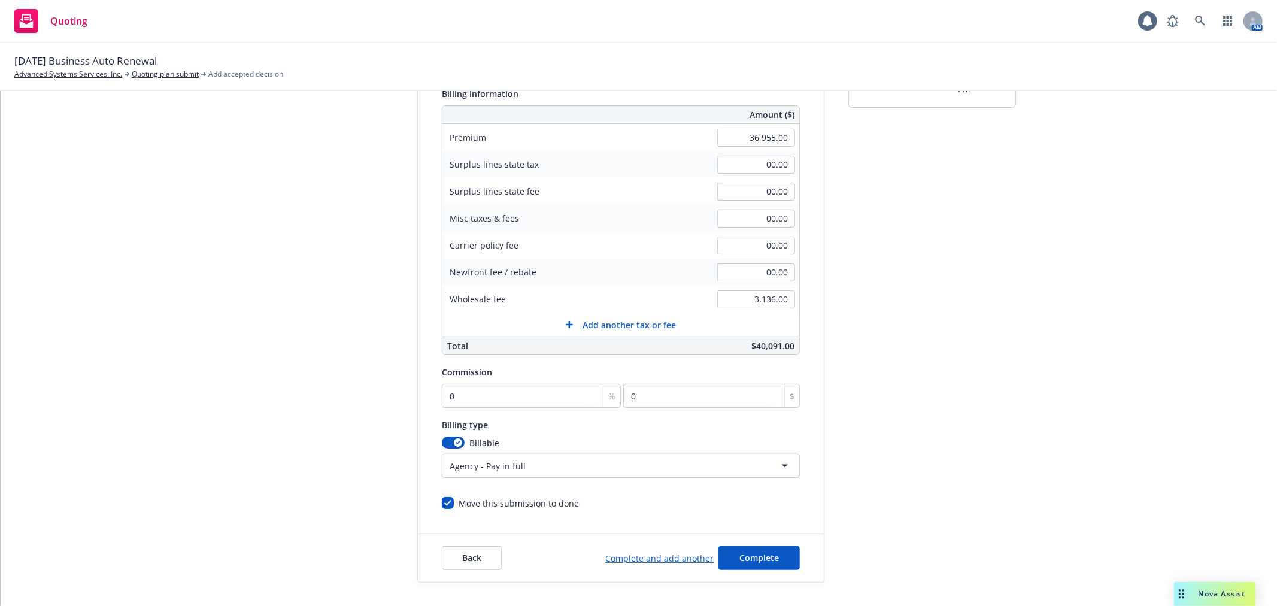
scroll to position [223, 0]
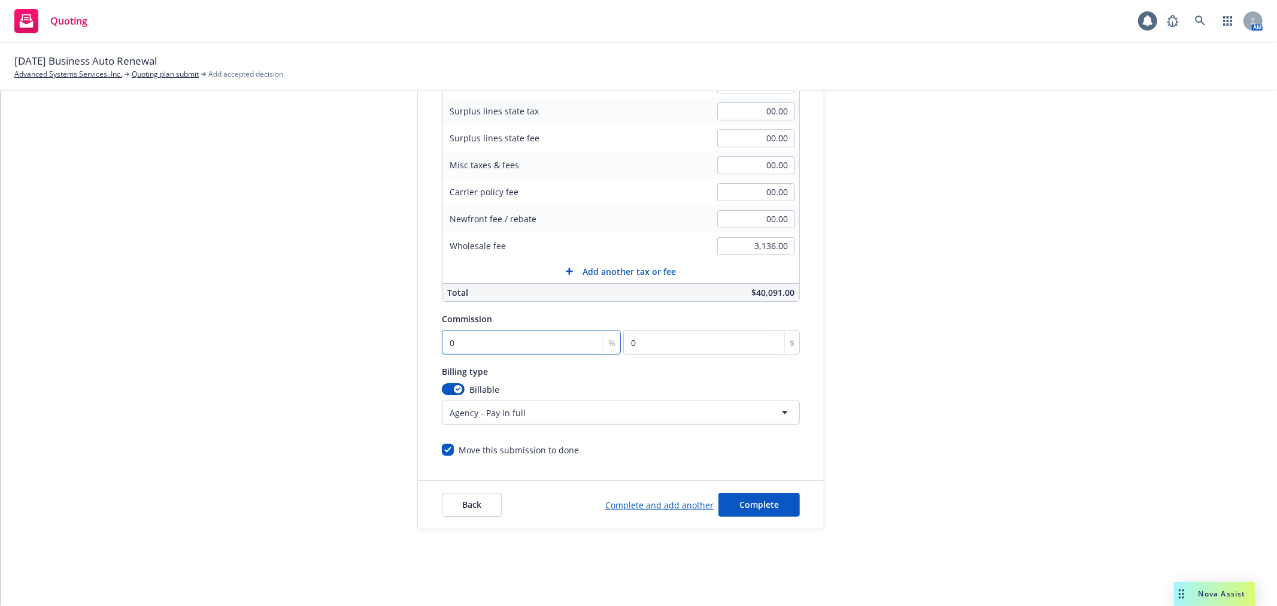
click at [488, 336] on input "0" at bounding box center [531, 342] width 179 height 24
type input "1"
type input "369.55"
type input "10"
type input "3695.5"
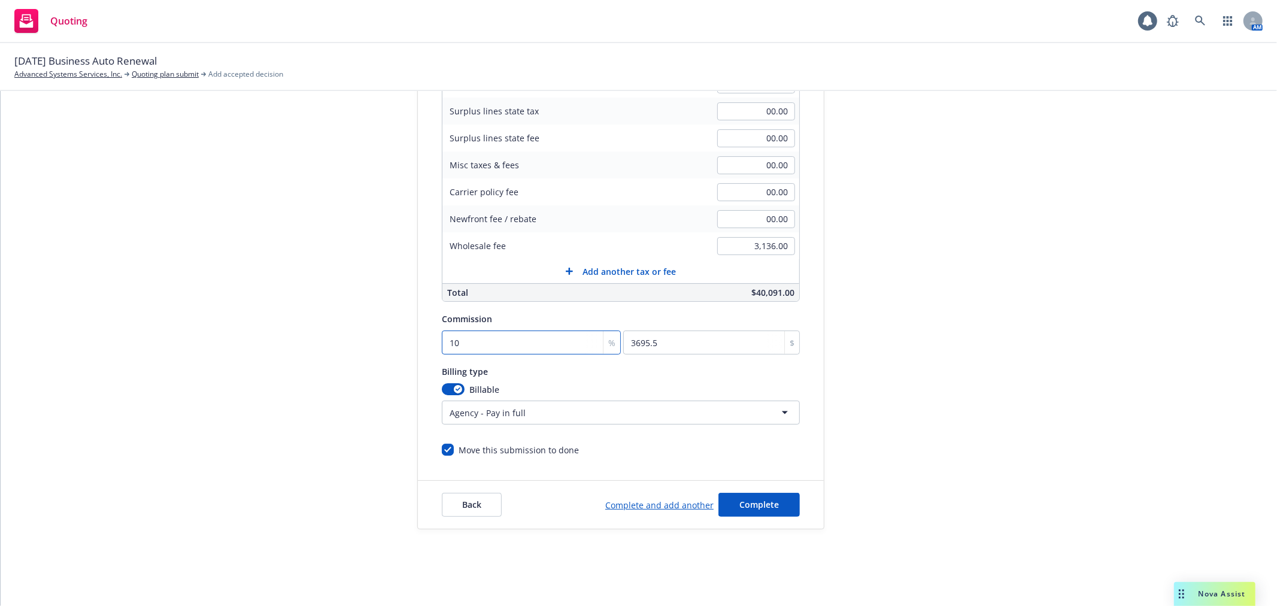
type input "10"
click at [771, 507] on button "Complete" at bounding box center [758, 505] width 81 height 24
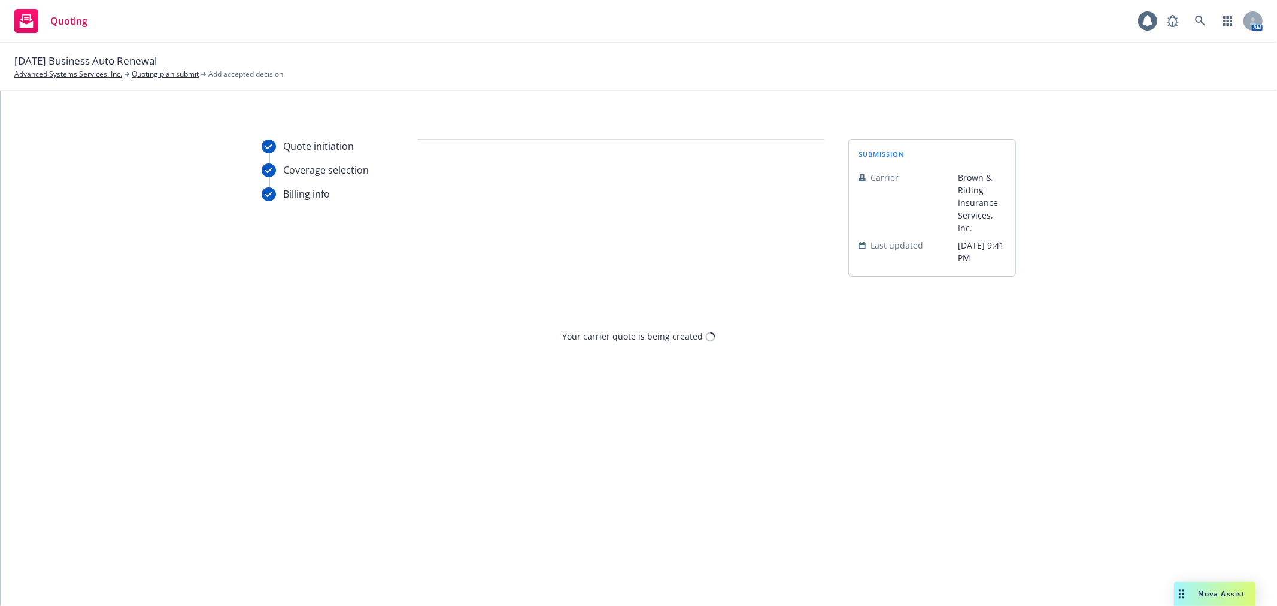
scroll to position [0, 0]
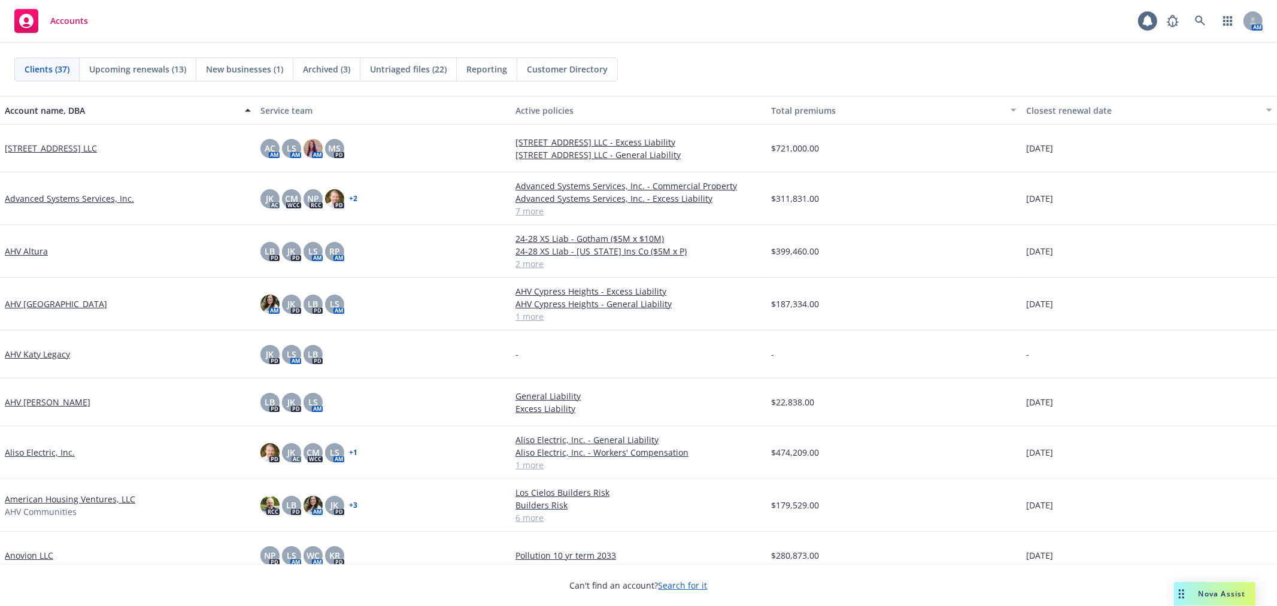
click at [140, 74] on span "Upcoming renewals (13)" at bounding box center [137, 69] width 97 height 13
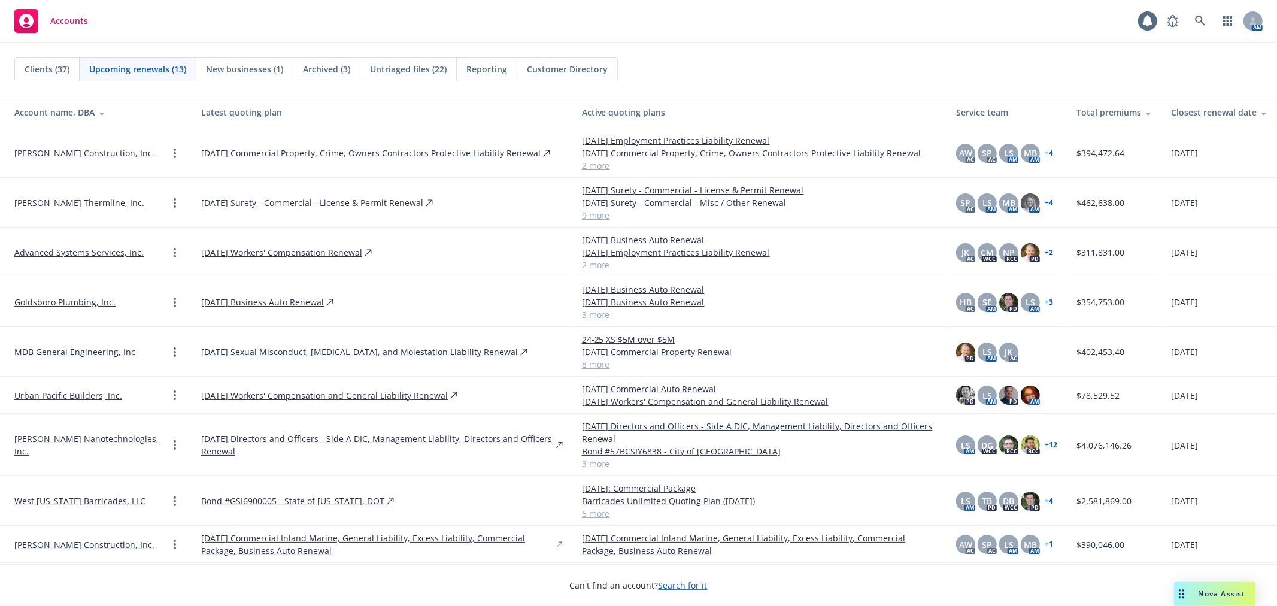
click at [1103, 105] on th "Total premiums" at bounding box center [1114, 112] width 95 height 32
click at [1189, 105] on th "Closest renewal date" at bounding box center [1220, 112] width 116 height 32
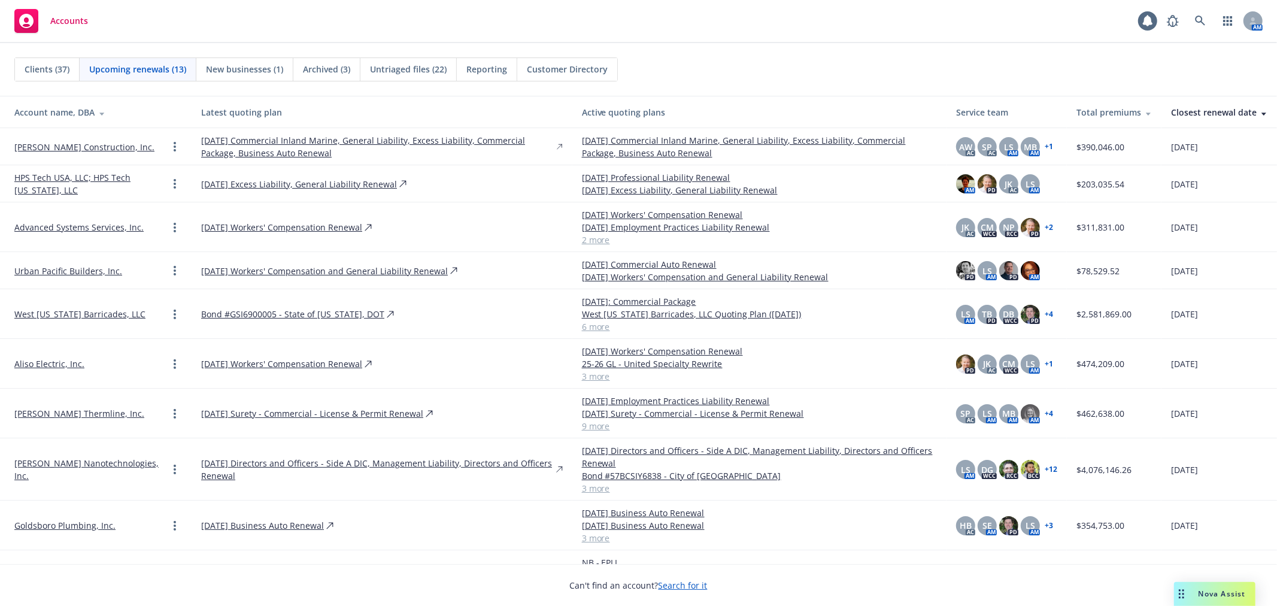
click at [60, 186] on link "HPS Tech USA, LLC; HPS Tech [US_STATE], LLC" at bounding box center [90, 183] width 153 height 25
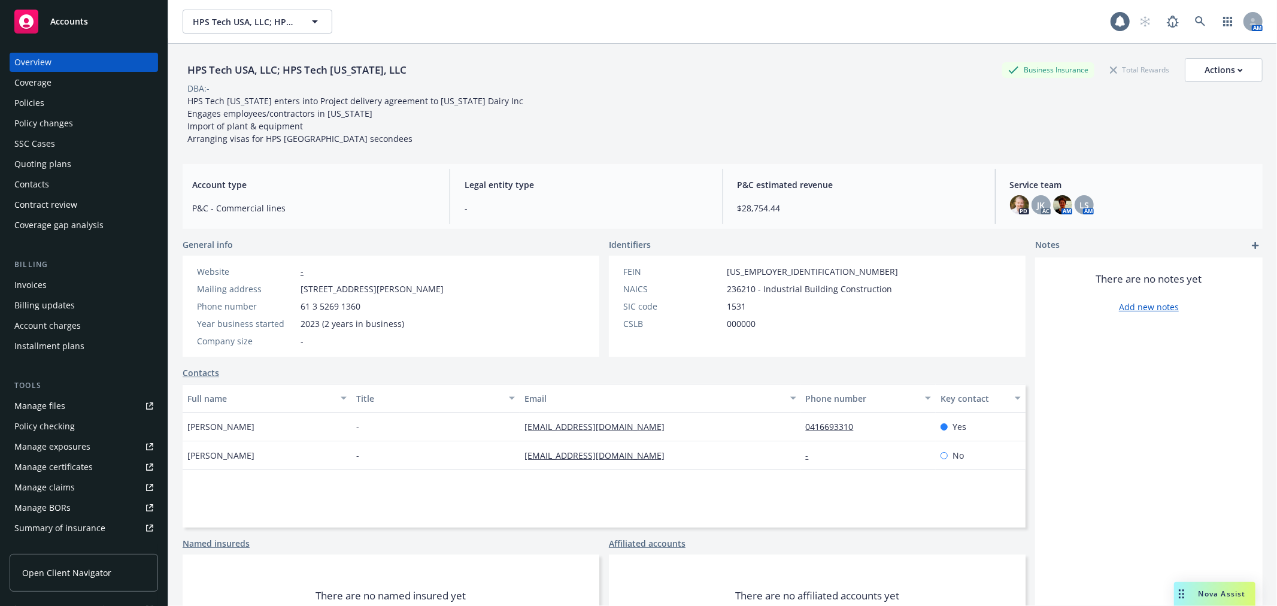
click at [29, 400] on div "Manage files" at bounding box center [39, 405] width 51 height 19
